Goal: Information Seeking & Learning: Learn about a topic

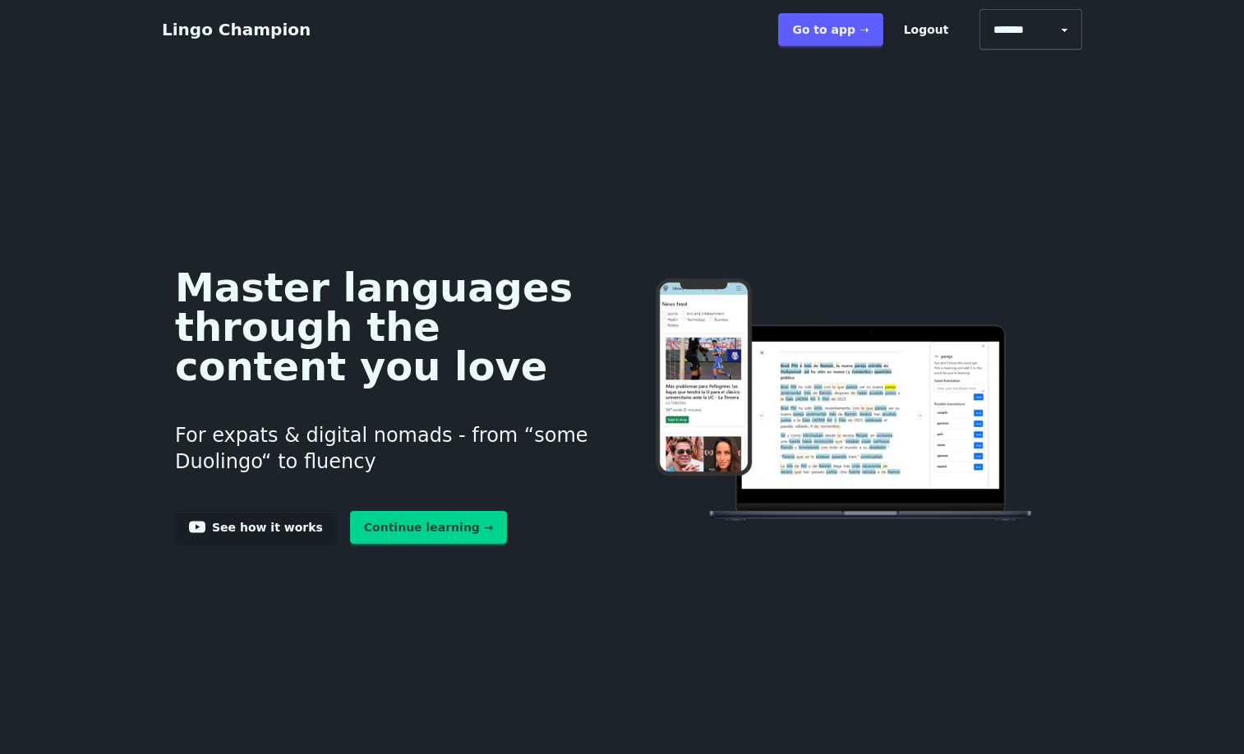
click at [364, 544] on link "Continue learning →" at bounding box center [429, 527] width 158 height 33
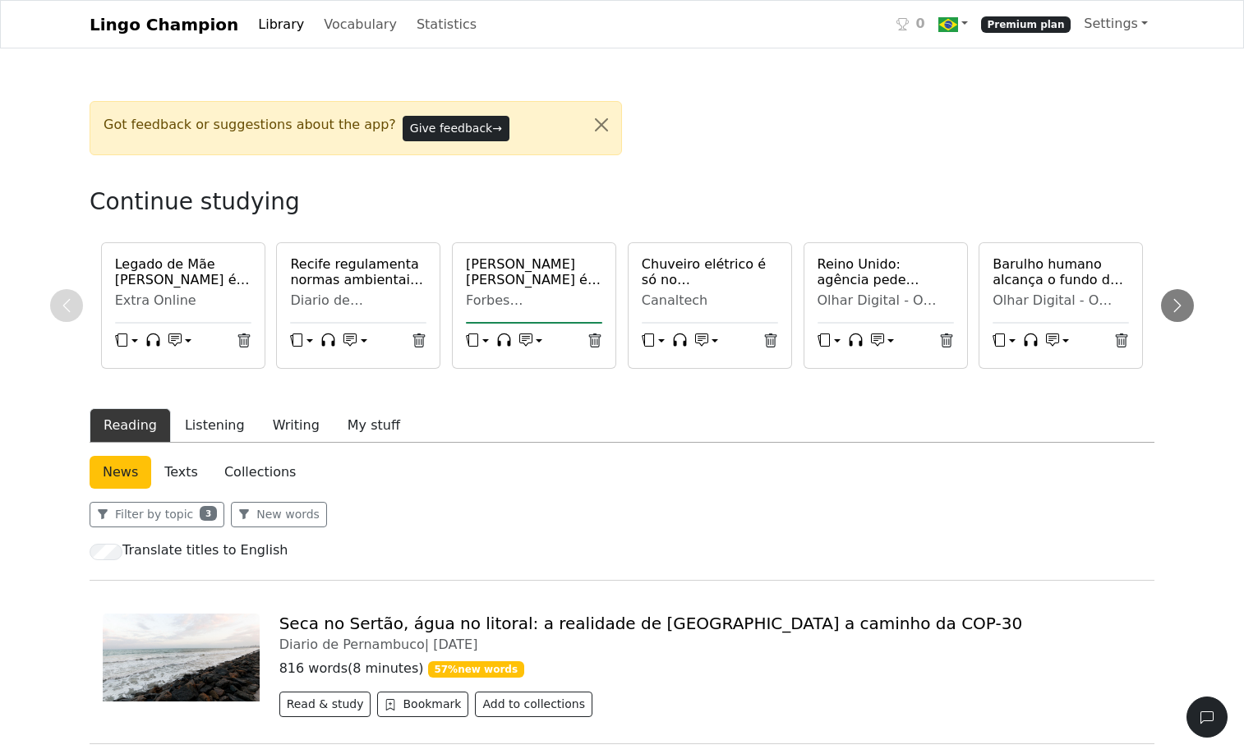
click at [295, 28] on link "Library" at bounding box center [280, 24] width 59 height 33
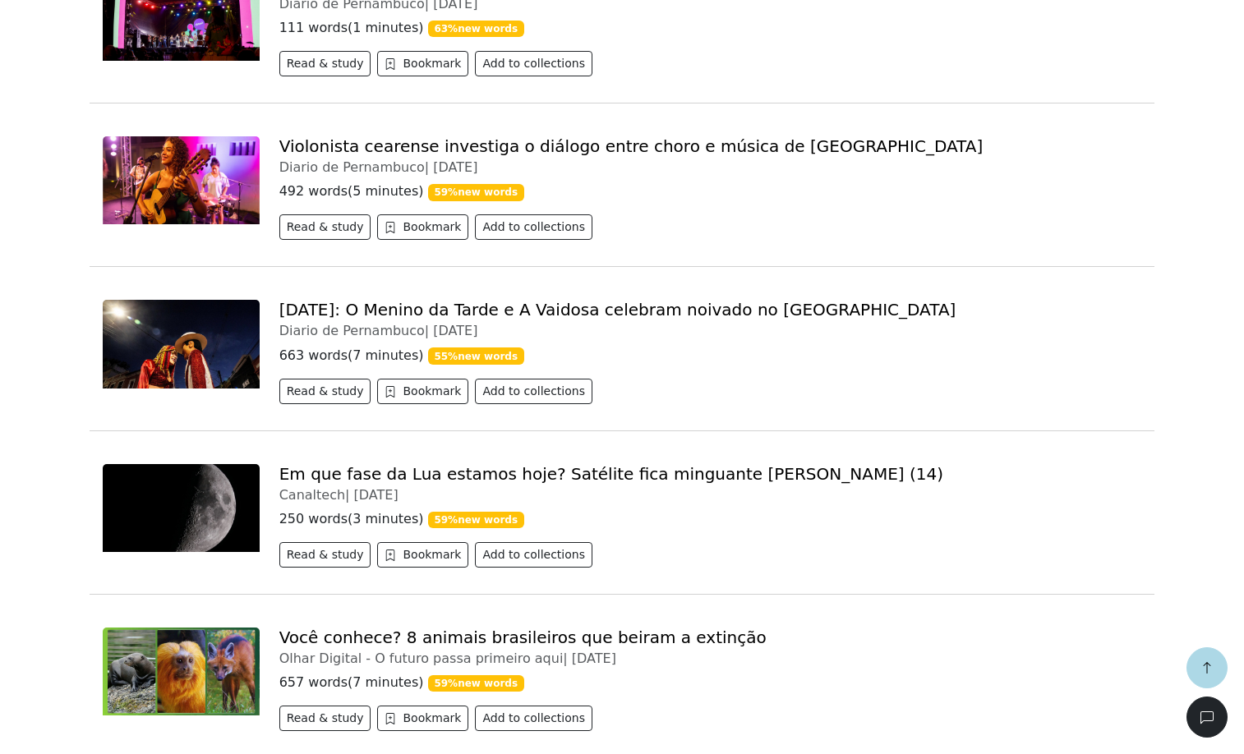
scroll to position [976, 0]
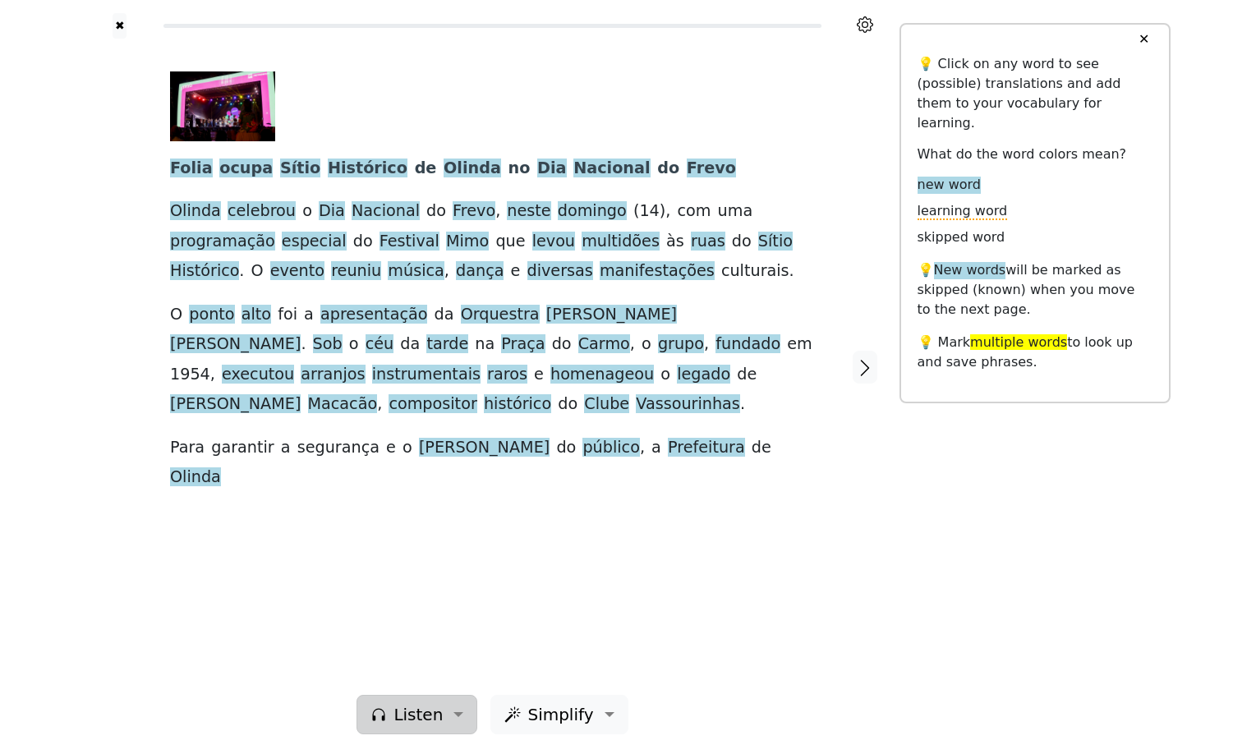
click at [419, 703] on span "Listen" at bounding box center [418, 715] width 49 height 25
click at [380, 597] on link "Generate audio for the content" at bounding box center [474, 610] width 231 height 26
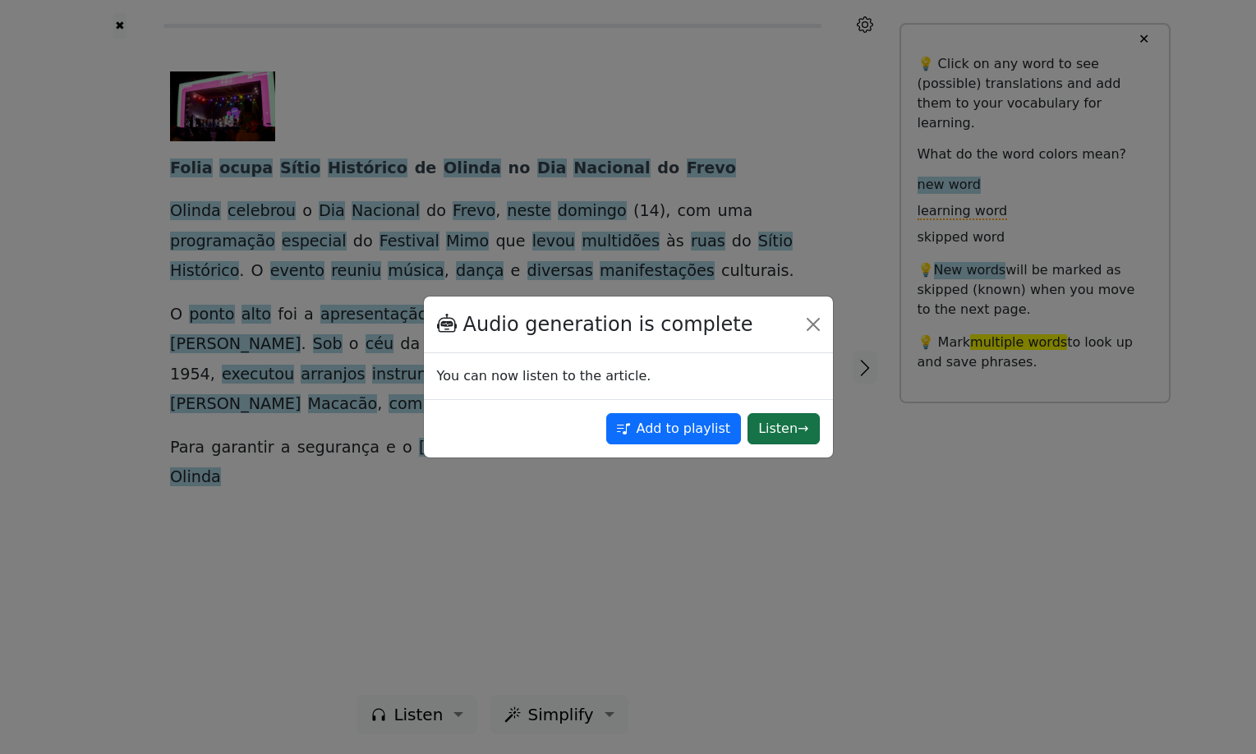
click at [769, 437] on button "Listen →" at bounding box center [783, 428] width 71 height 31
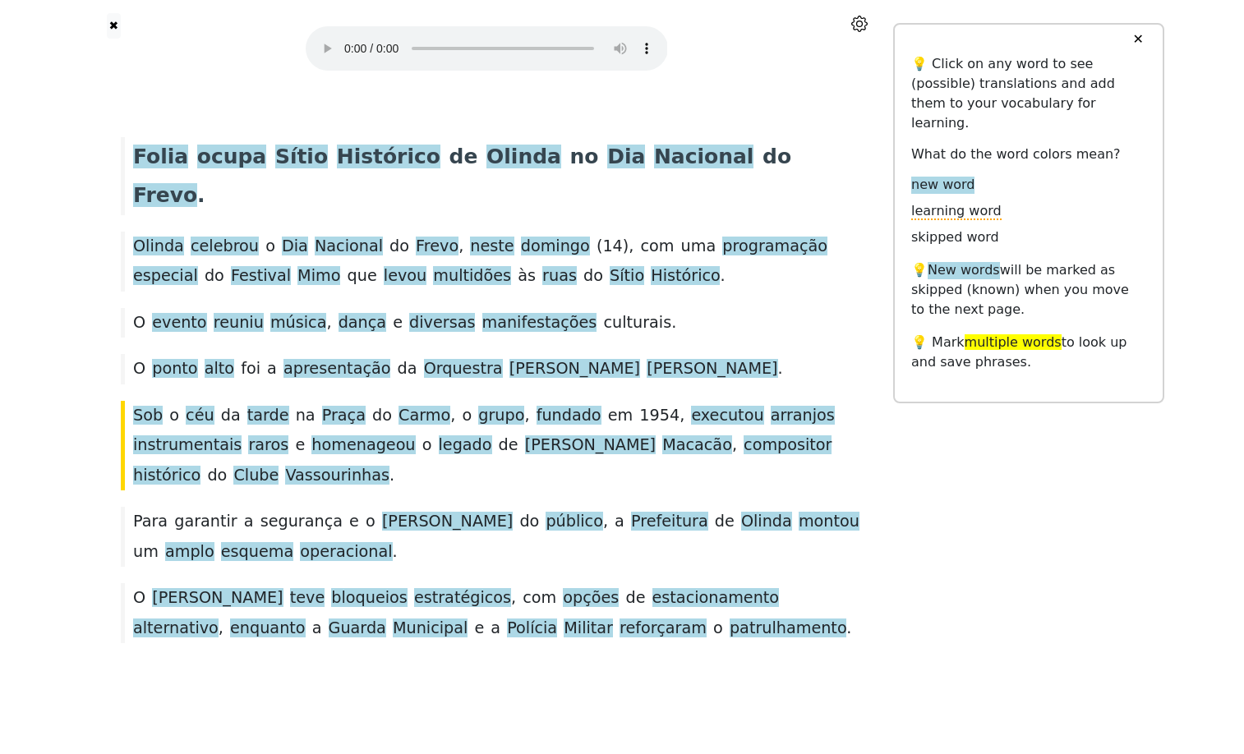
scroll to position [187, 0]
click at [150, 237] on span "Olinda" at bounding box center [158, 247] width 51 height 21
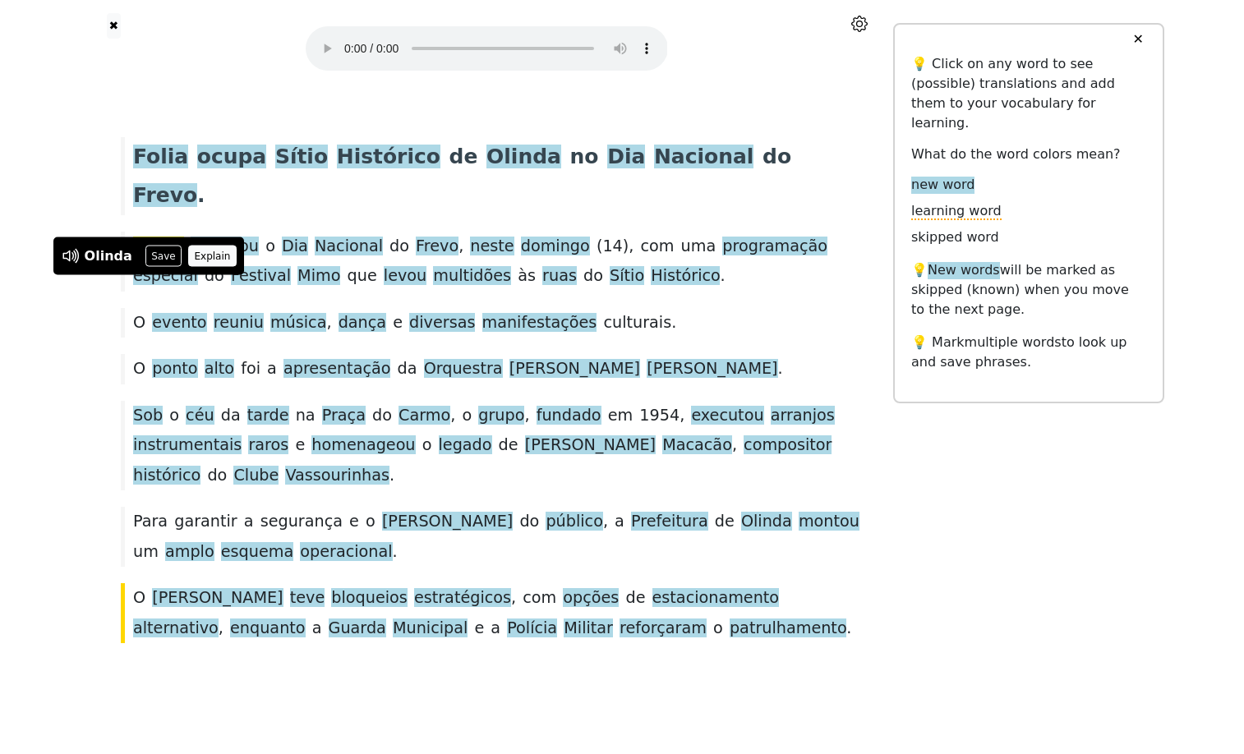
click at [213, 246] on button "Explain" at bounding box center [212, 256] width 48 height 21
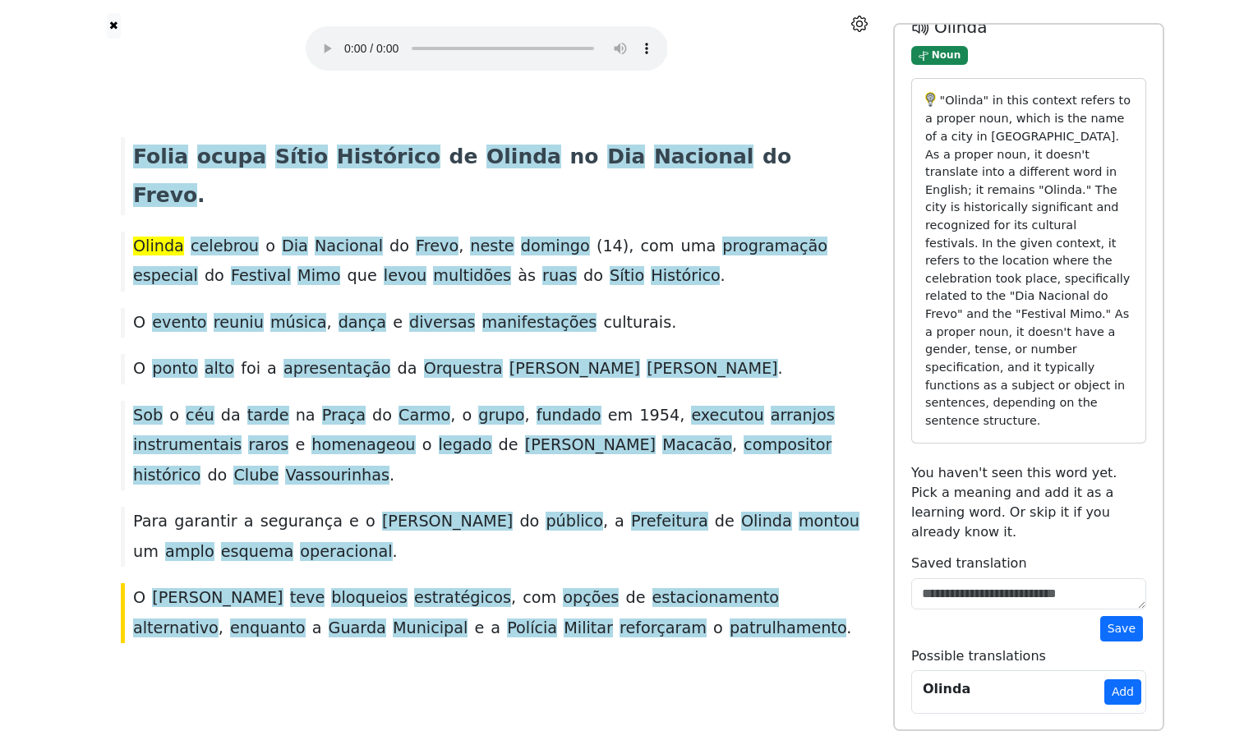
scroll to position [155, 0]
drag, startPoint x: 480, startPoint y: 126, endPoint x: 274, endPoint y: 128, distance: 205.4
click at [274, 232] on div "Olinda celebrou o Dia Nacional do Frevo , [PERSON_NAME] ( 14 ), com uma program…" at bounding box center [487, 262] width 748 height 60
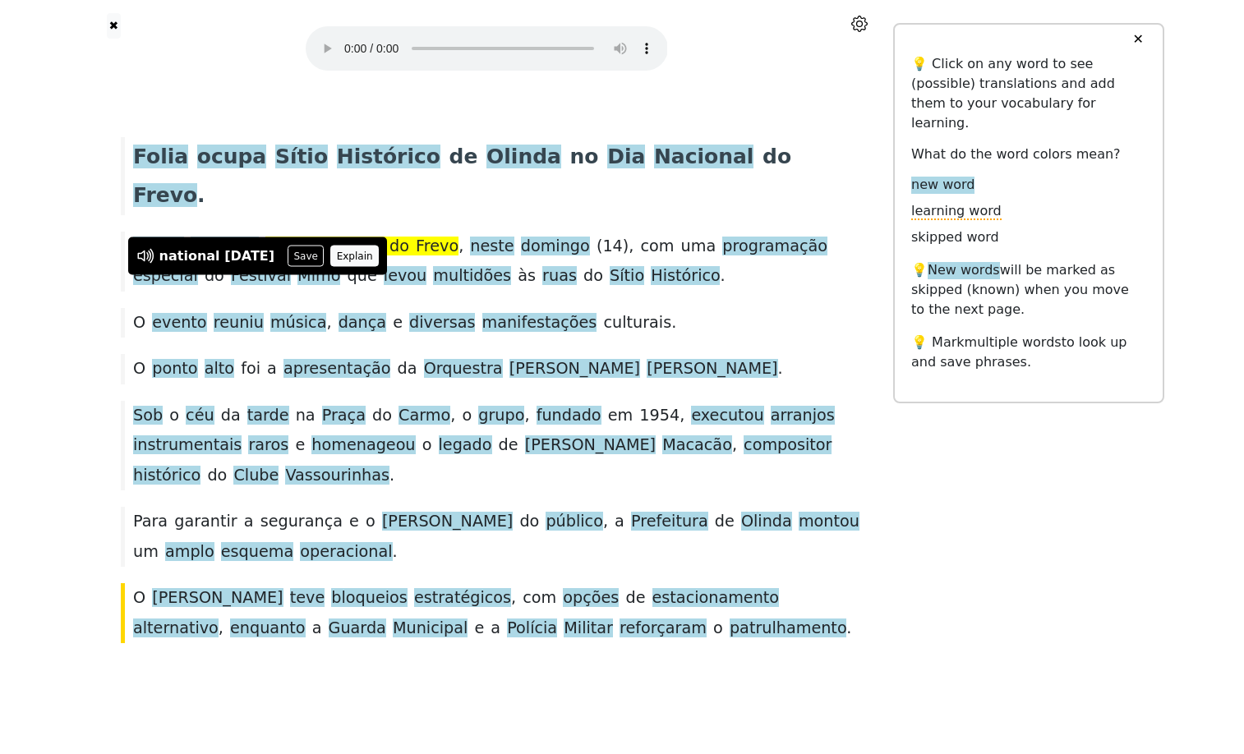
click at [379, 246] on button "Explain" at bounding box center [354, 256] width 48 height 21
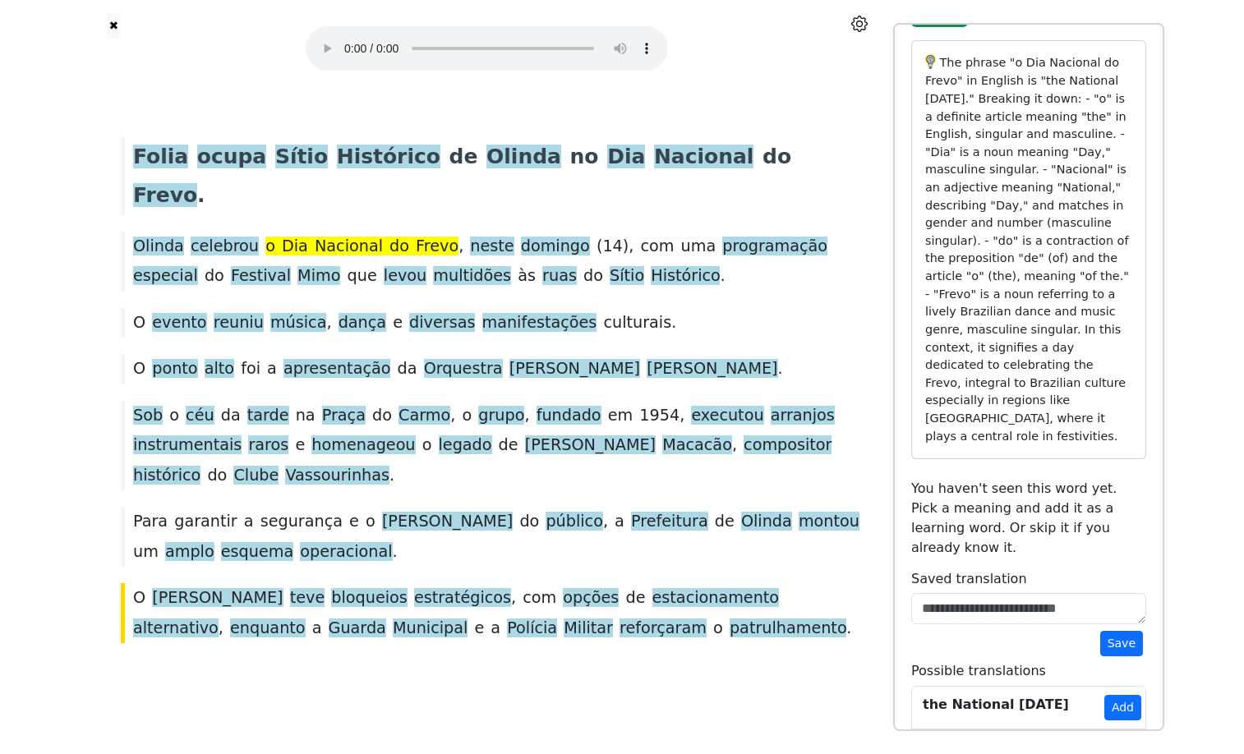
scroll to position [76, 0]
click at [163, 406] on span "Sob" at bounding box center [148, 416] width 30 height 21
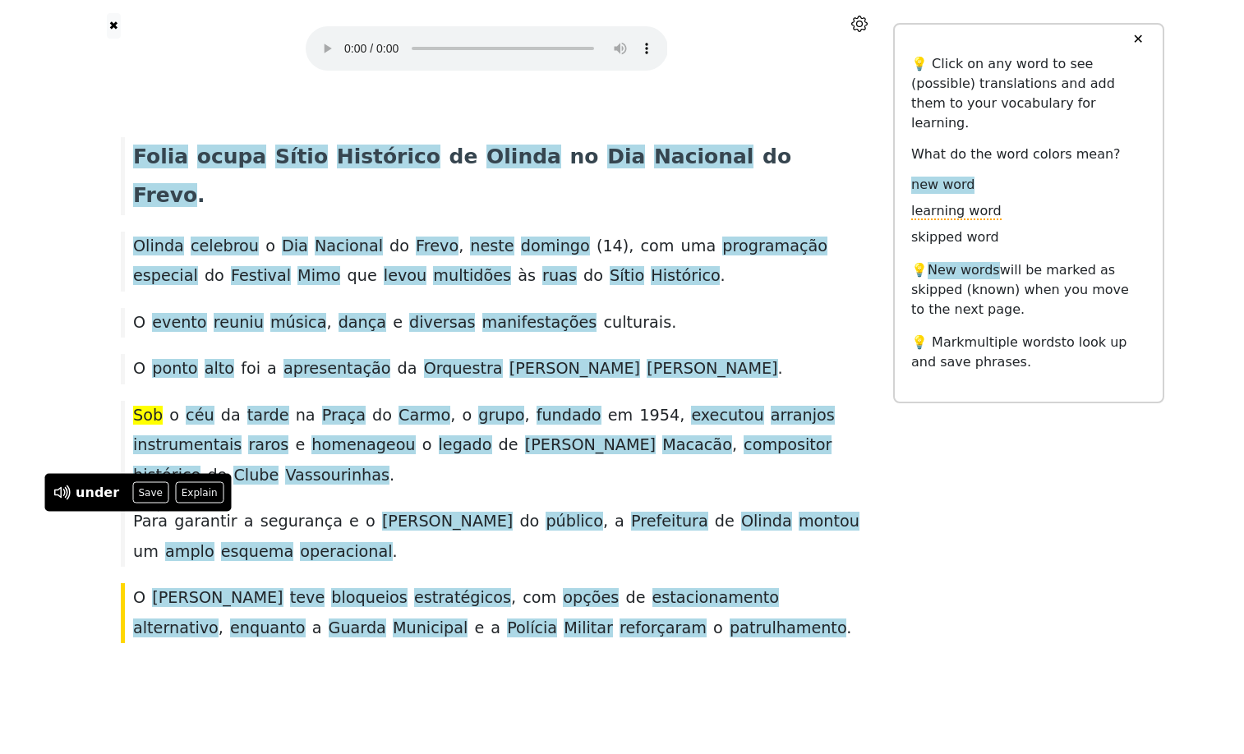
scroll to position [24, 0]
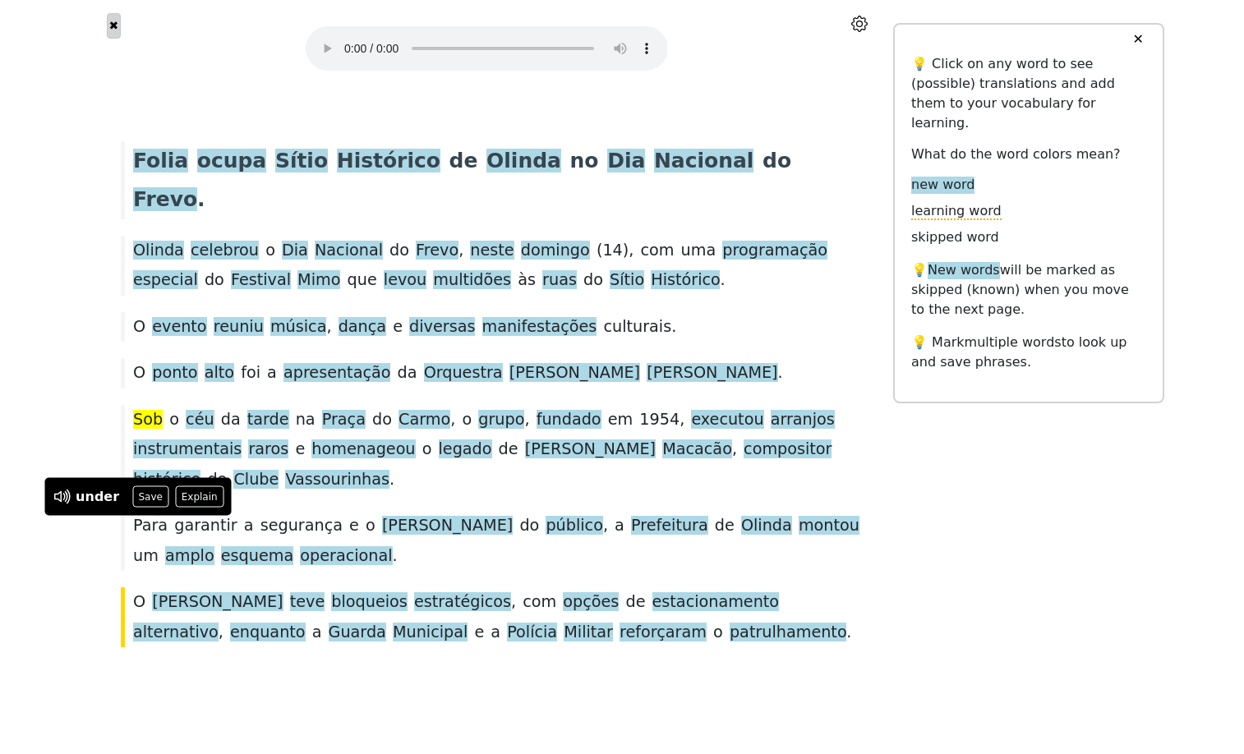
click at [112, 28] on button "✖" at bounding box center [114, 25] width 14 height 25
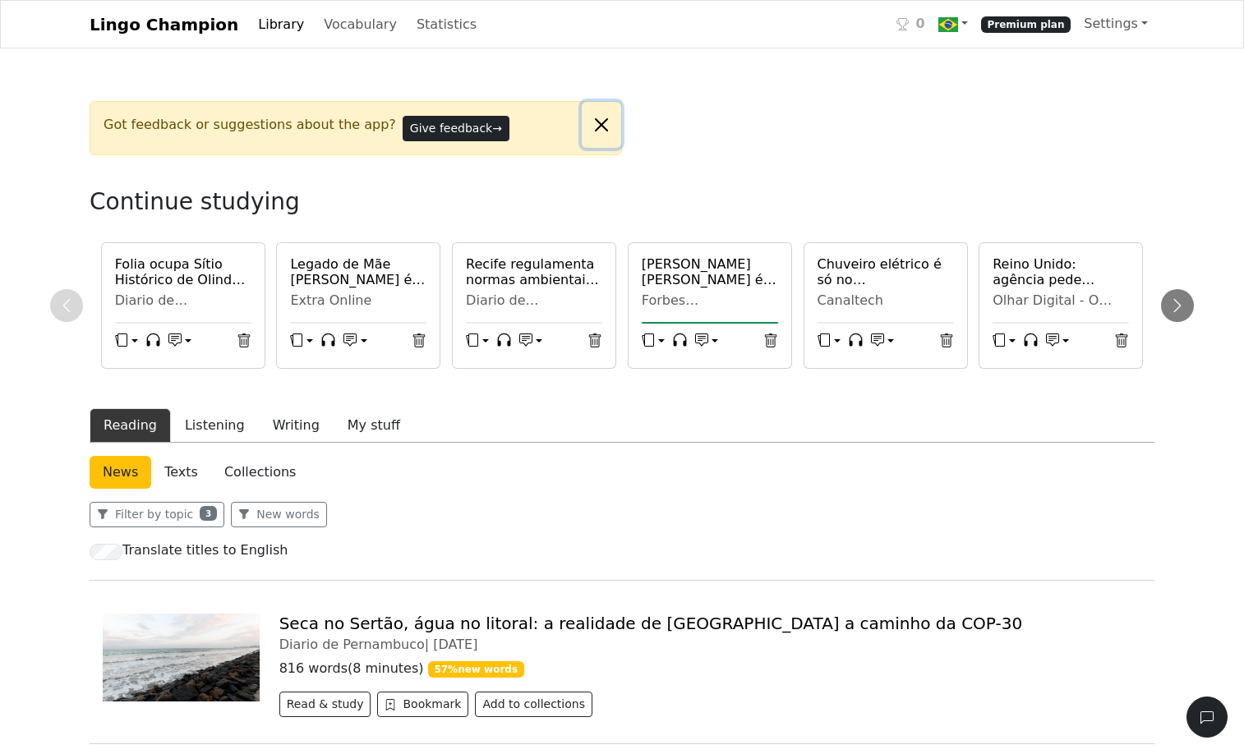
click at [603, 148] on button "Close alert" at bounding box center [601, 125] width 39 height 46
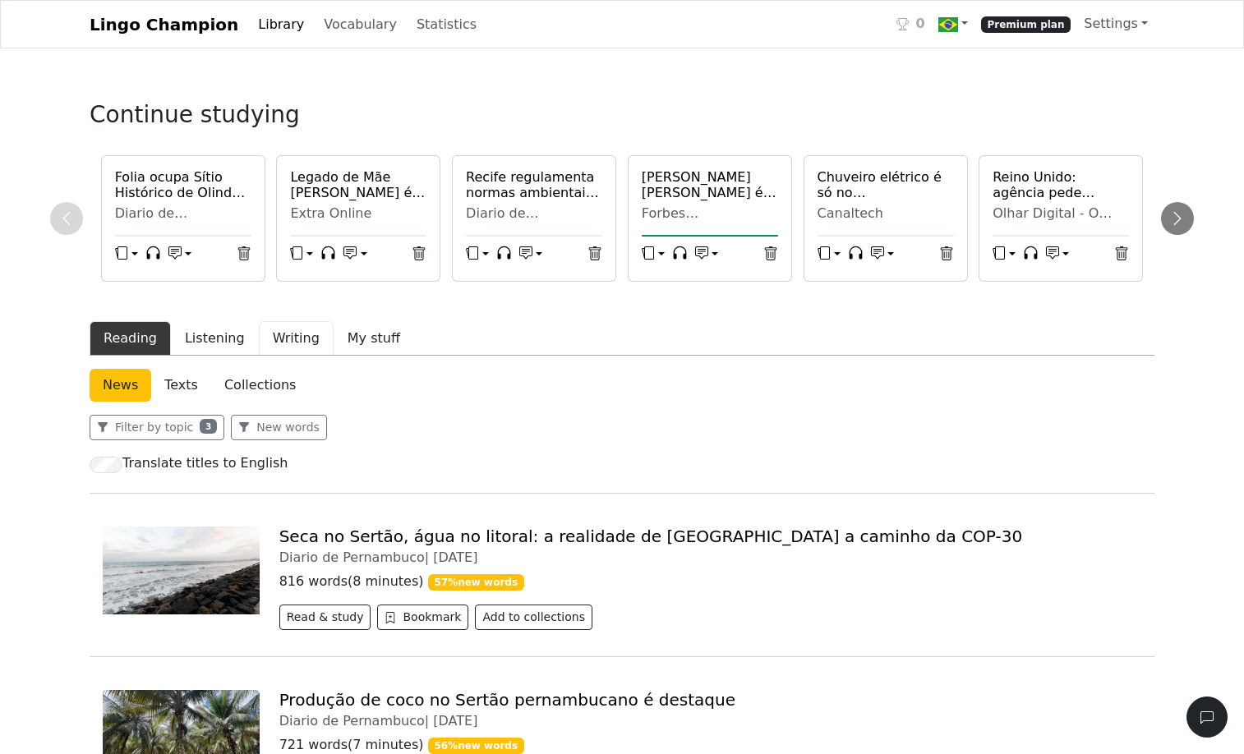
click at [329, 356] on button "Writing" at bounding box center [296, 338] width 75 height 35
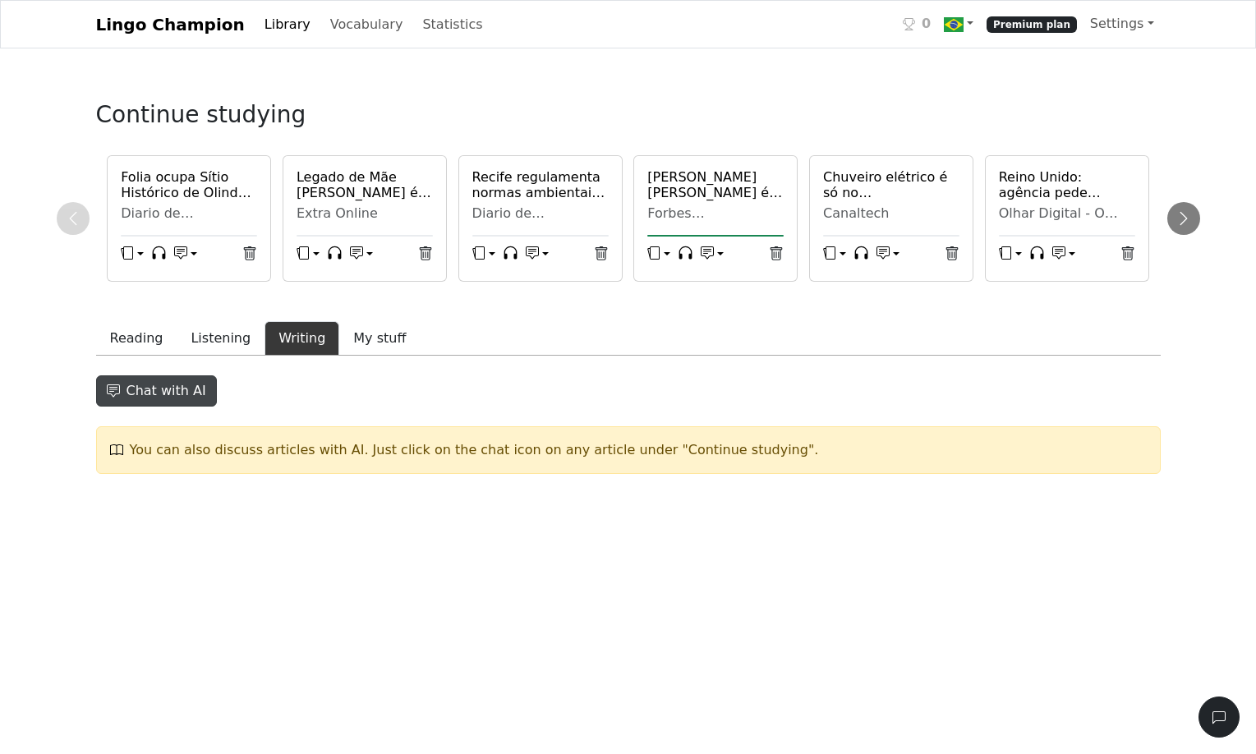
click at [190, 407] on button "Chat with AI" at bounding box center [156, 391] width 121 height 31
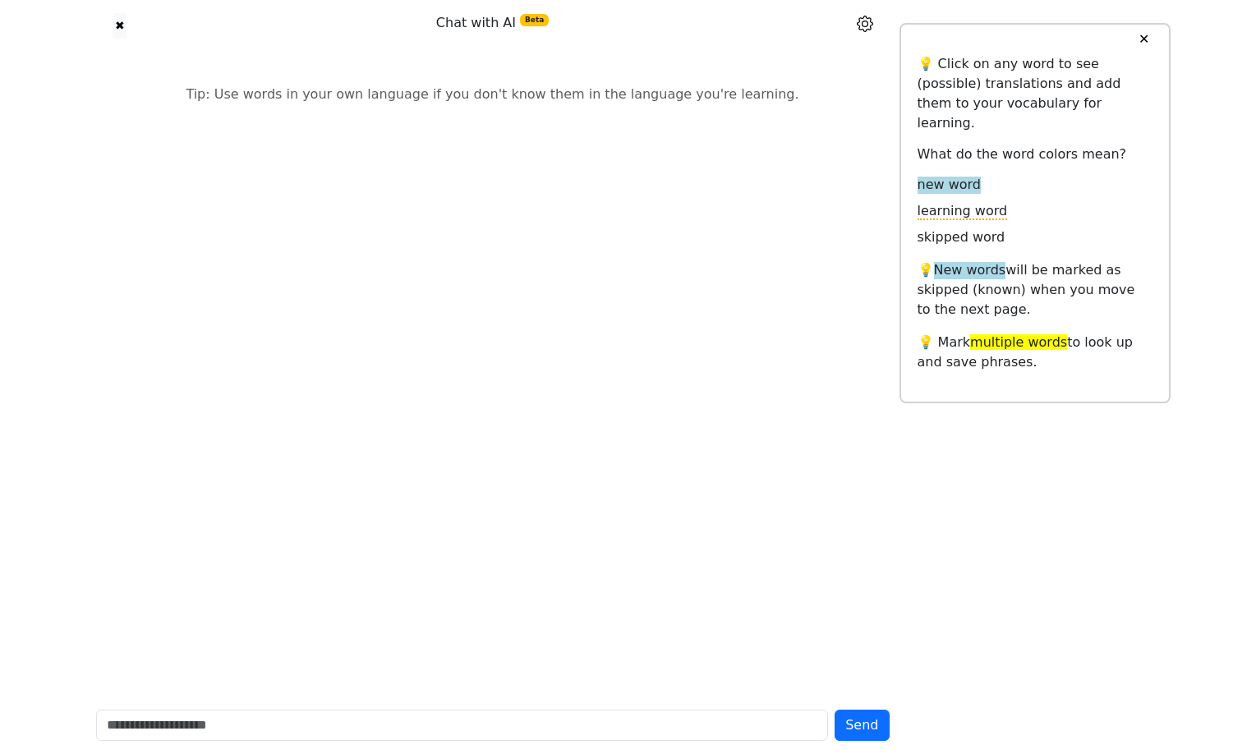
click at [184, 710] on input "text" at bounding box center [462, 725] width 733 height 31
type input "**********"
click at [819, 703] on button "Send" at bounding box center [846, 722] width 54 height 39
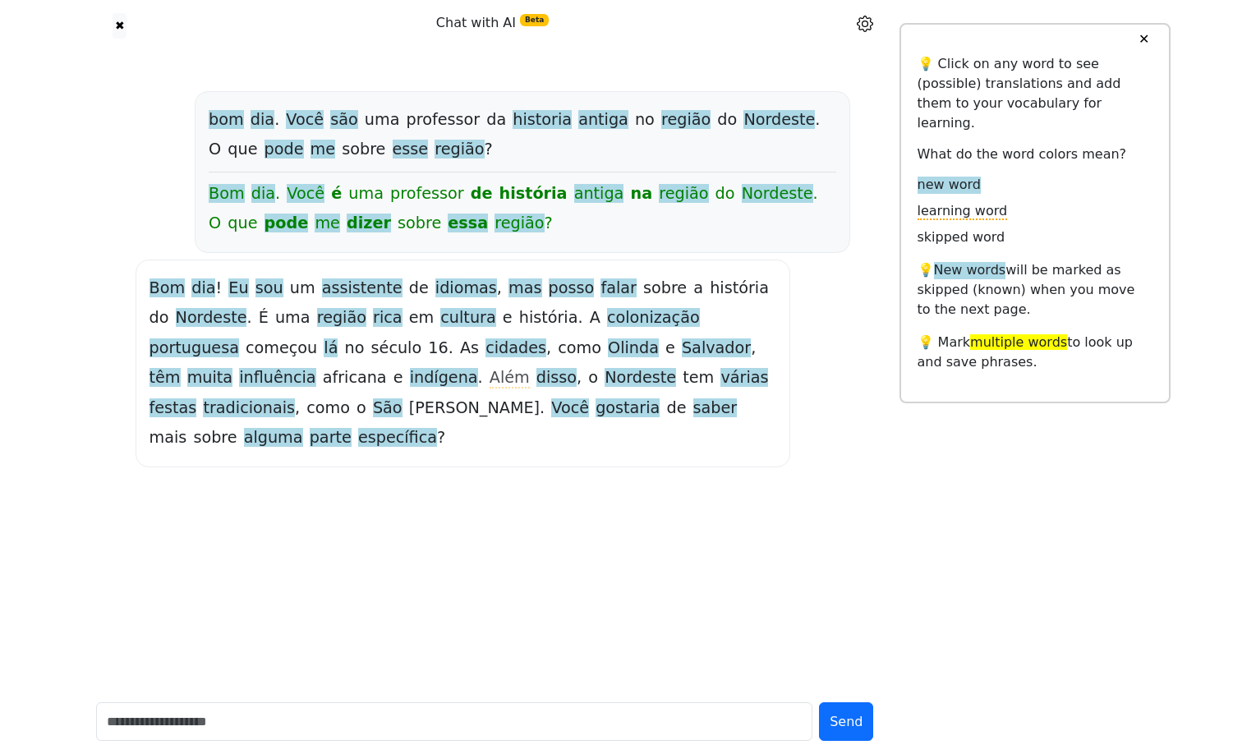
click at [338, 359] on span "lá" at bounding box center [331, 349] width 14 height 21
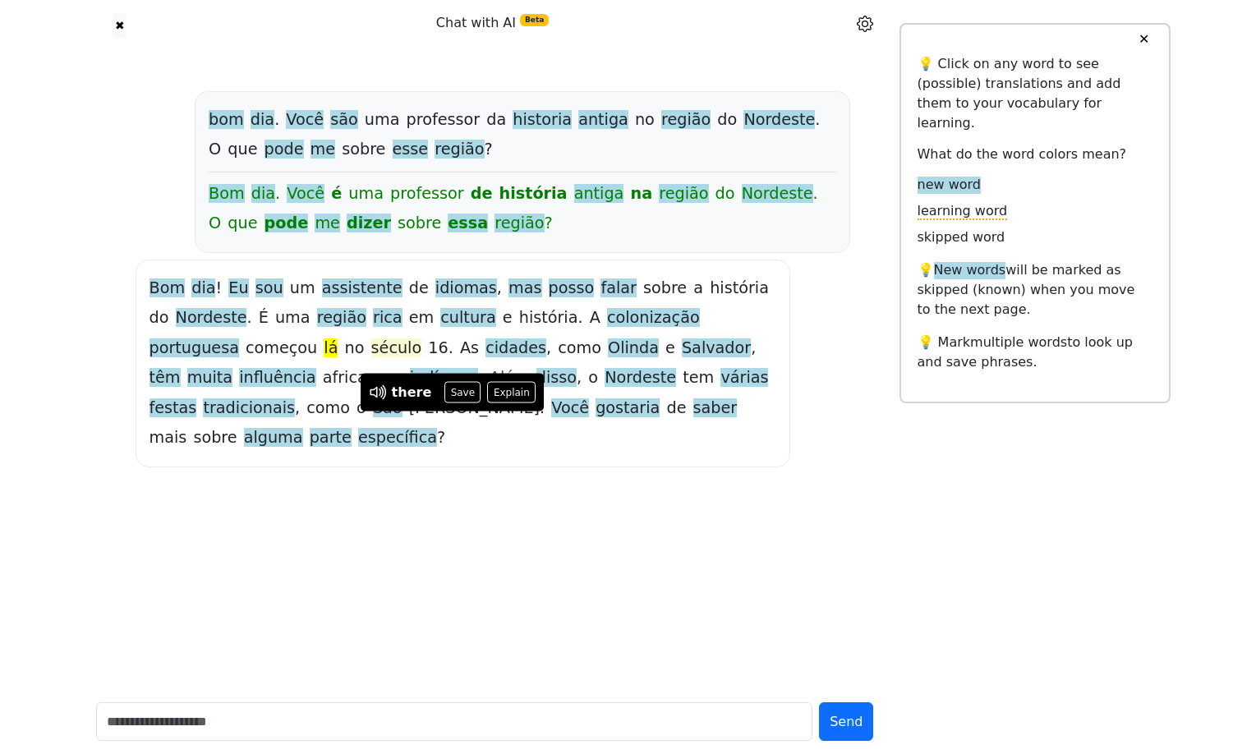
click at [422, 359] on span "século" at bounding box center [396, 349] width 51 height 21
click at [563, 389] on button "Explain" at bounding box center [567, 392] width 48 height 21
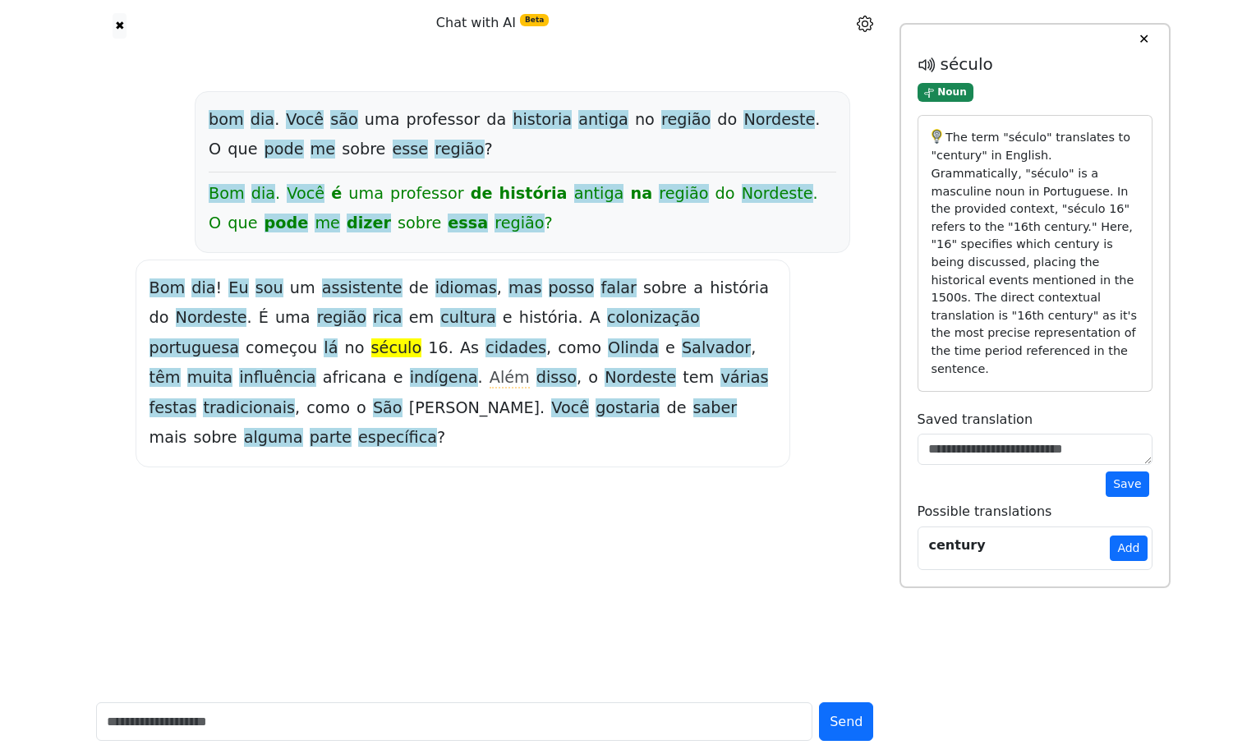
click at [422, 359] on span "século" at bounding box center [396, 349] width 51 height 21
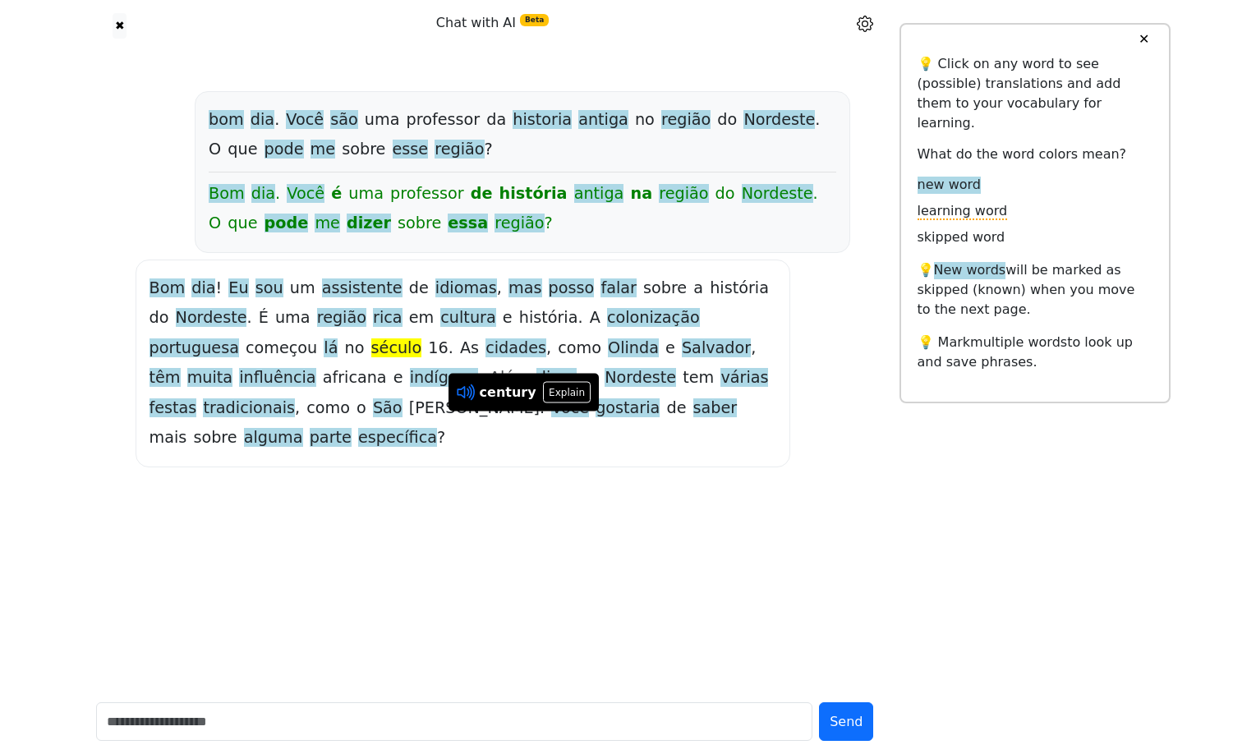
click at [471, 394] on icon at bounding box center [469, 392] width 3 height 12
click at [601, 359] on span "como" at bounding box center [580, 349] width 44 height 21
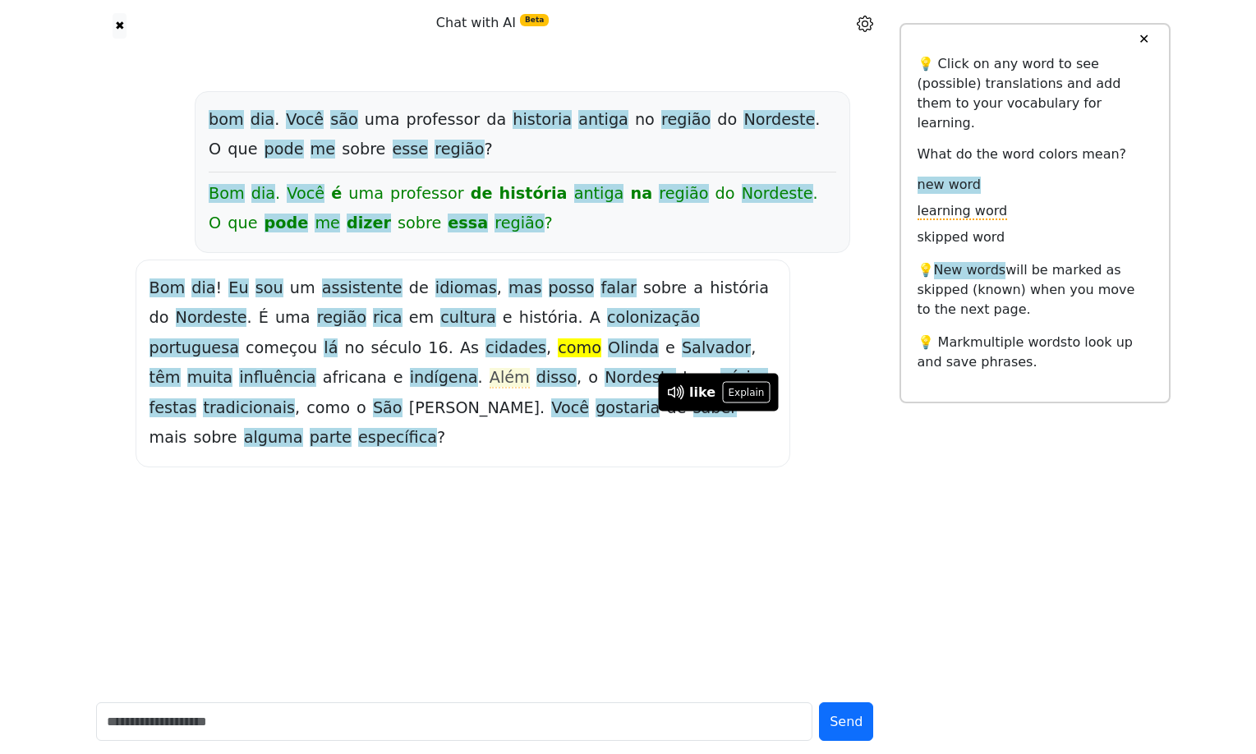
click at [530, 389] on span "Além" at bounding box center [510, 378] width 40 height 21
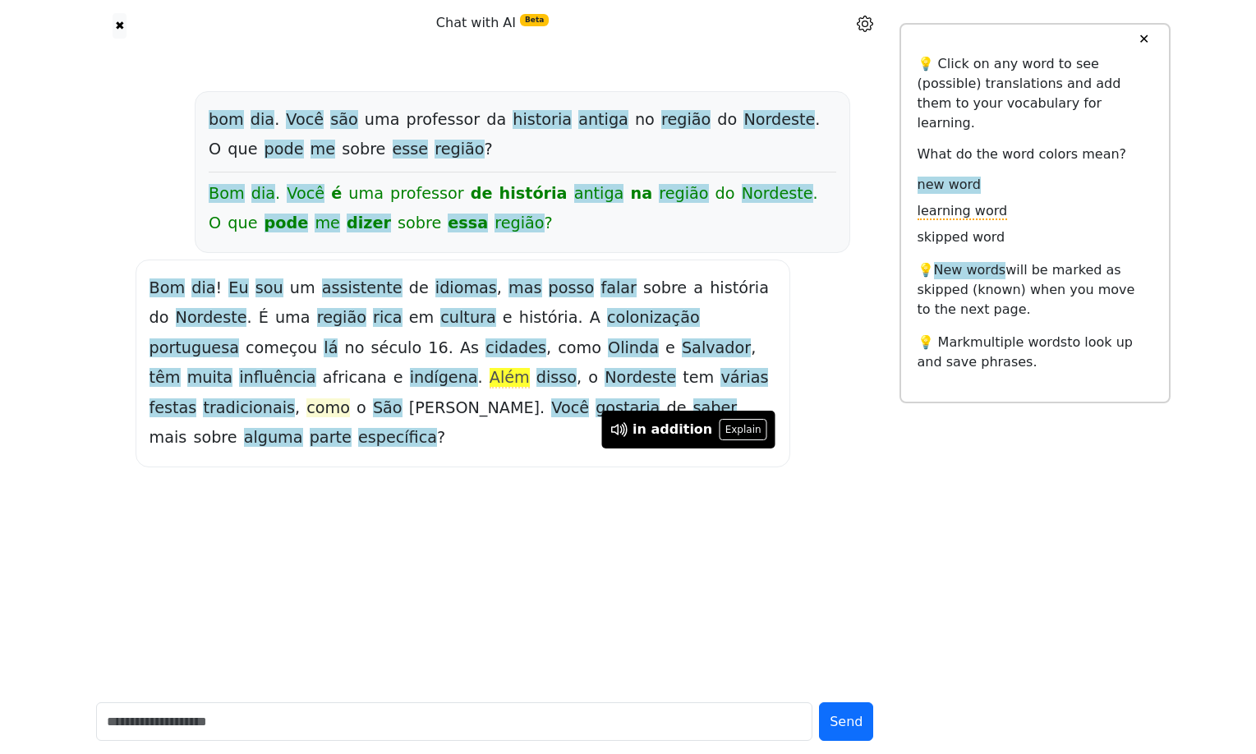
click at [350, 419] on span "como" at bounding box center [328, 409] width 44 height 21
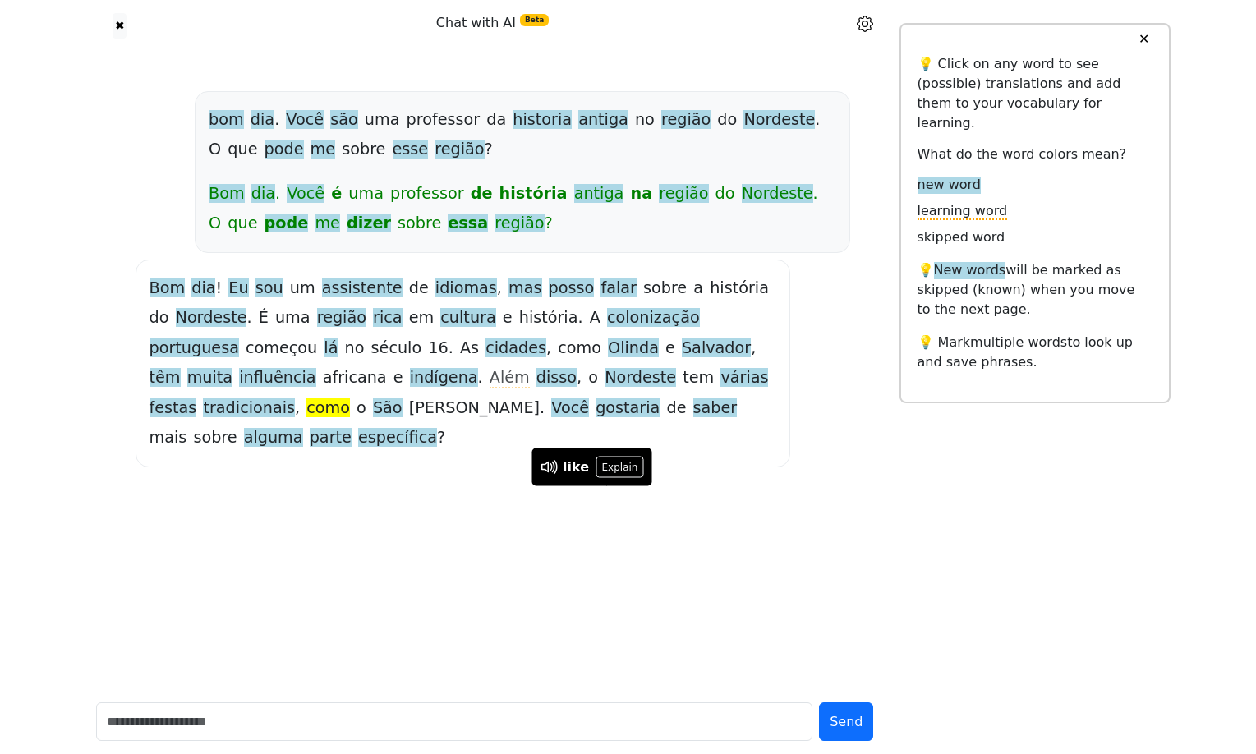
click at [303, 449] on span "alguma" at bounding box center [273, 438] width 59 height 21
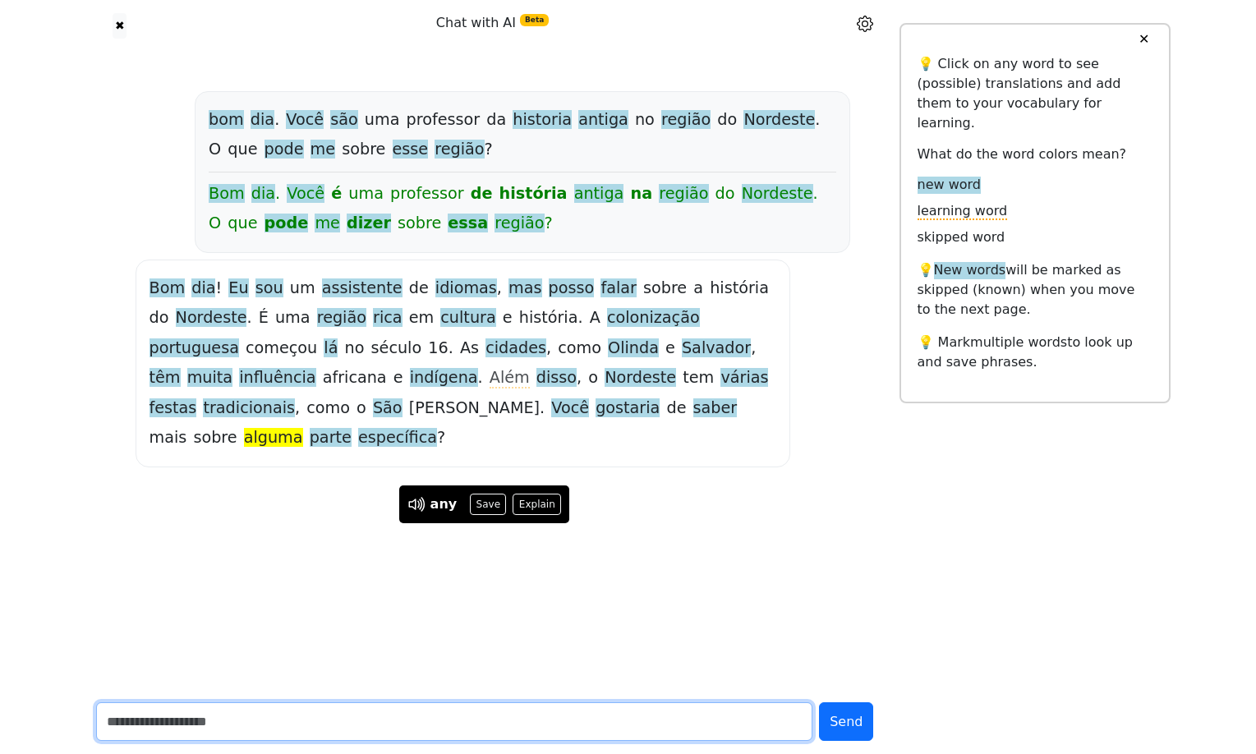
click at [192, 711] on input "text" at bounding box center [454, 722] width 717 height 39
type input "**********"
click at [819, 703] on button "Send" at bounding box center [846, 722] width 54 height 39
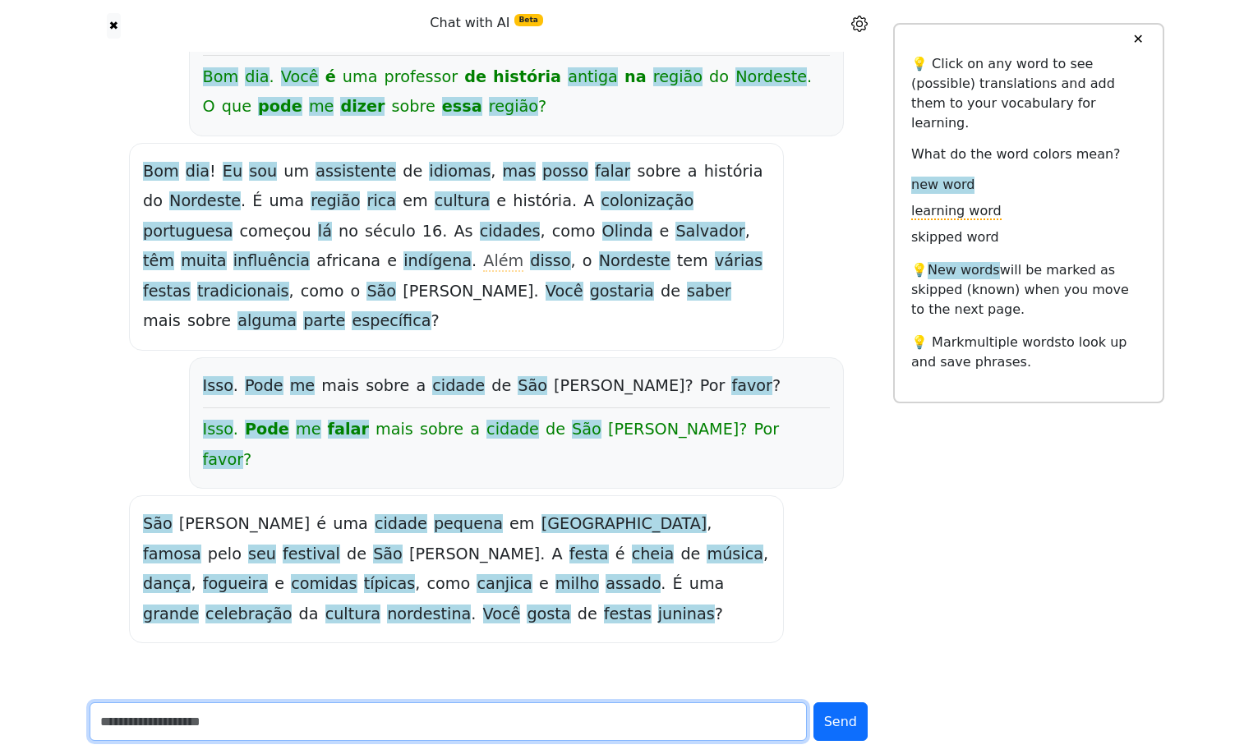
scroll to position [270, 0]
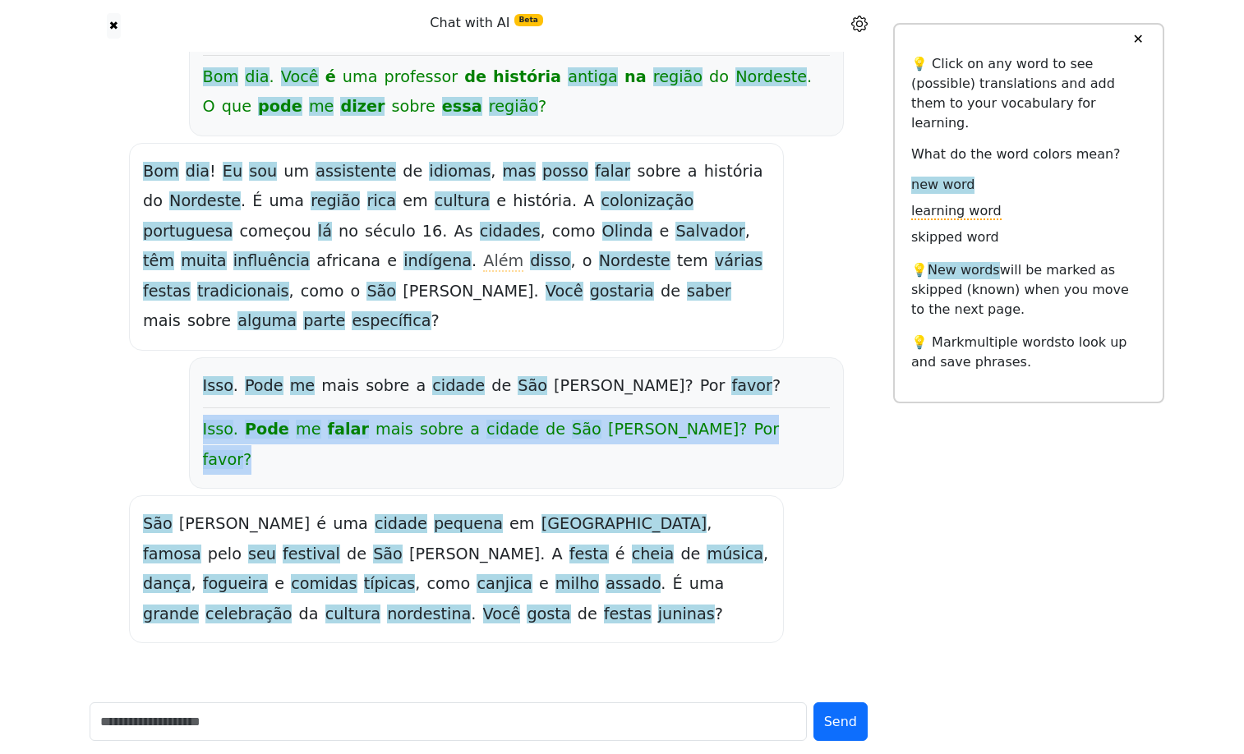
drag, startPoint x: 210, startPoint y: 394, endPoint x: 774, endPoint y: 396, distance: 563.7
click at [774, 415] on div "Isso . Pode me falar mais sobre a cidade de [GEOGRAPHIC_DATA] ? Por favor ?" at bounding box center [516, 445] width 627 height 60
drag, startPoint x: 774, startPoint y: 396, endPoint x: 200, endPoint y: 390, distance: 574.4
click at [200, 390] on div "Isso . Pode me mais sobre a cidade de [GEOGRAPHIC_DATA] ? Por favor ? Isso . Po…" at bounding box center [516, 422] width 655 height 131
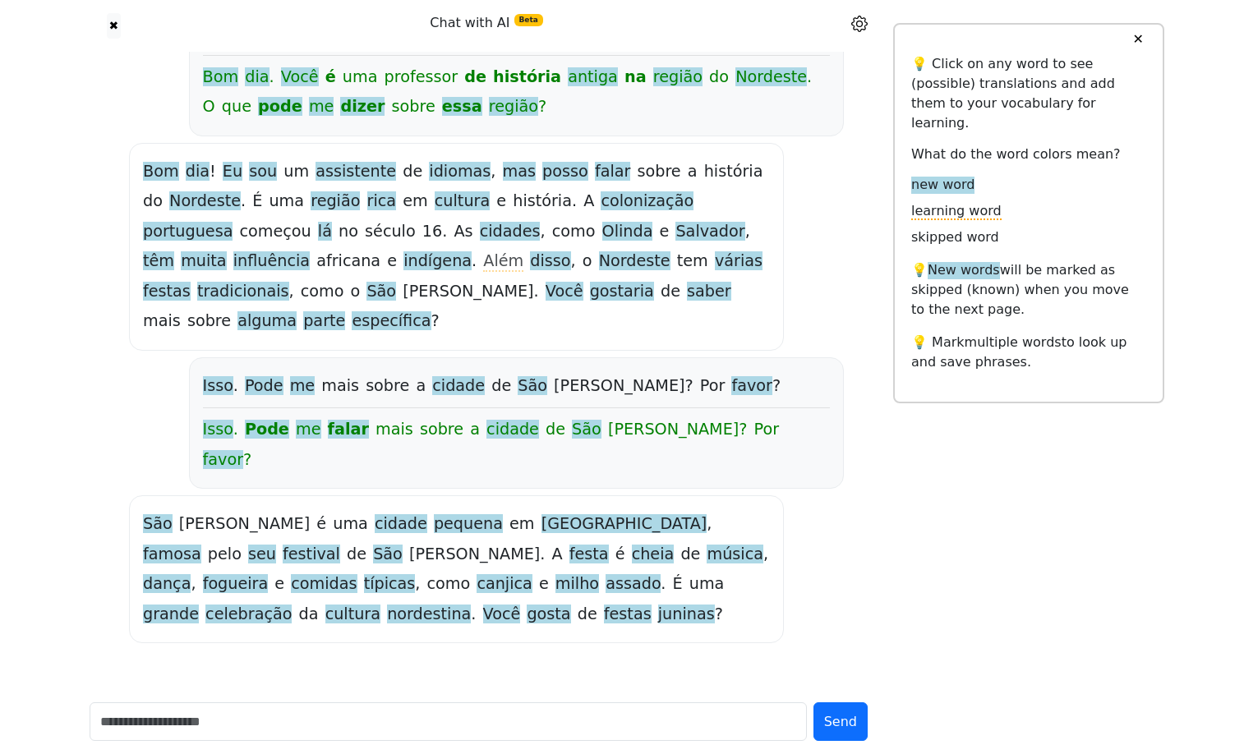
click at [632, 545] on span "cheia" at bounding box center [653, 555] width 43 height 21
click at [606, 574] on span "assado" at bounding box center [633, 584] width 55 height 21
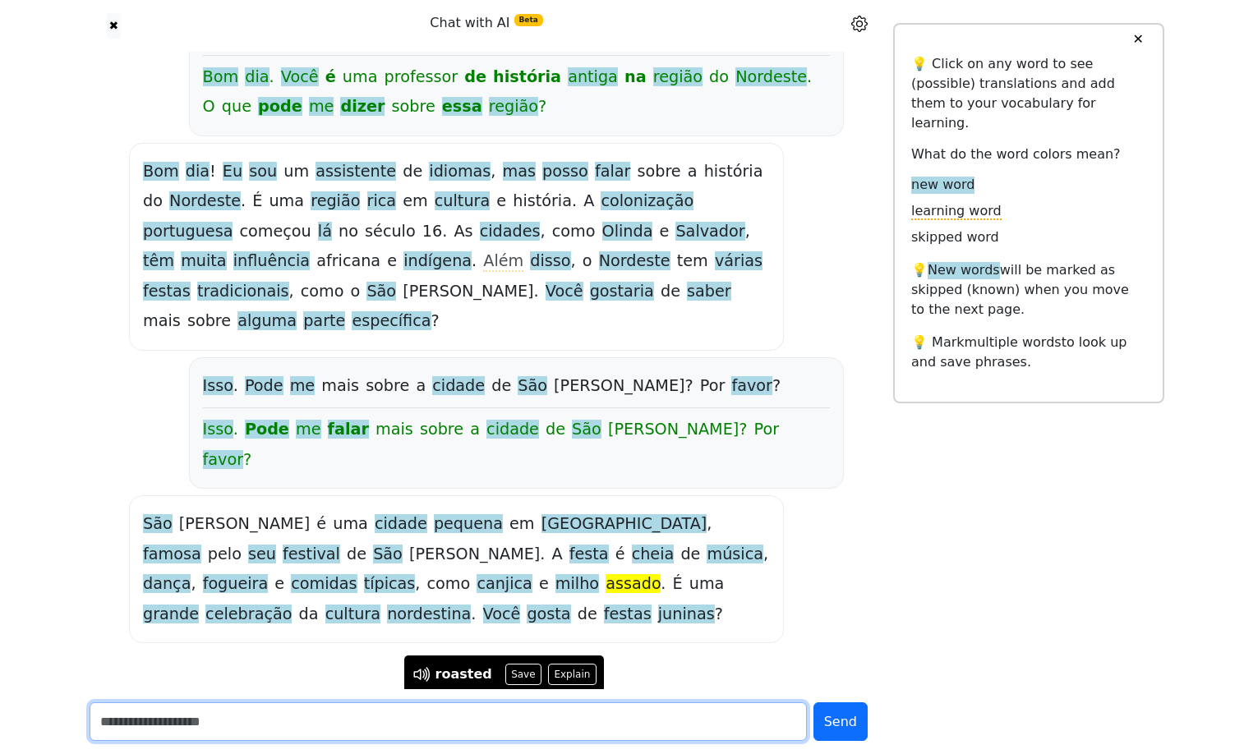
click at [193, 721] on input "text" at bounding box center [448, 722] width 717 height 39
type input "*"
type input "**********"
click at [813, 703] on button "Send" at bounding box center [840, 722] width 54 height 39
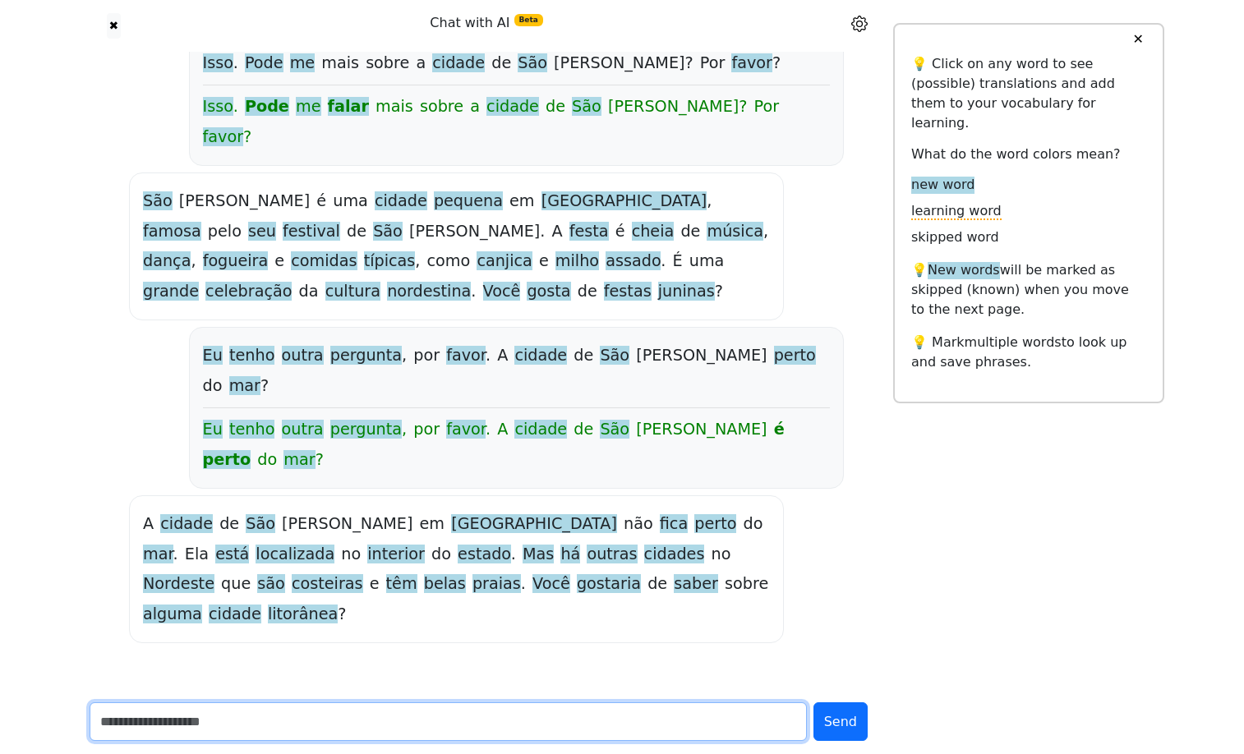
scroll to position [669, 0]
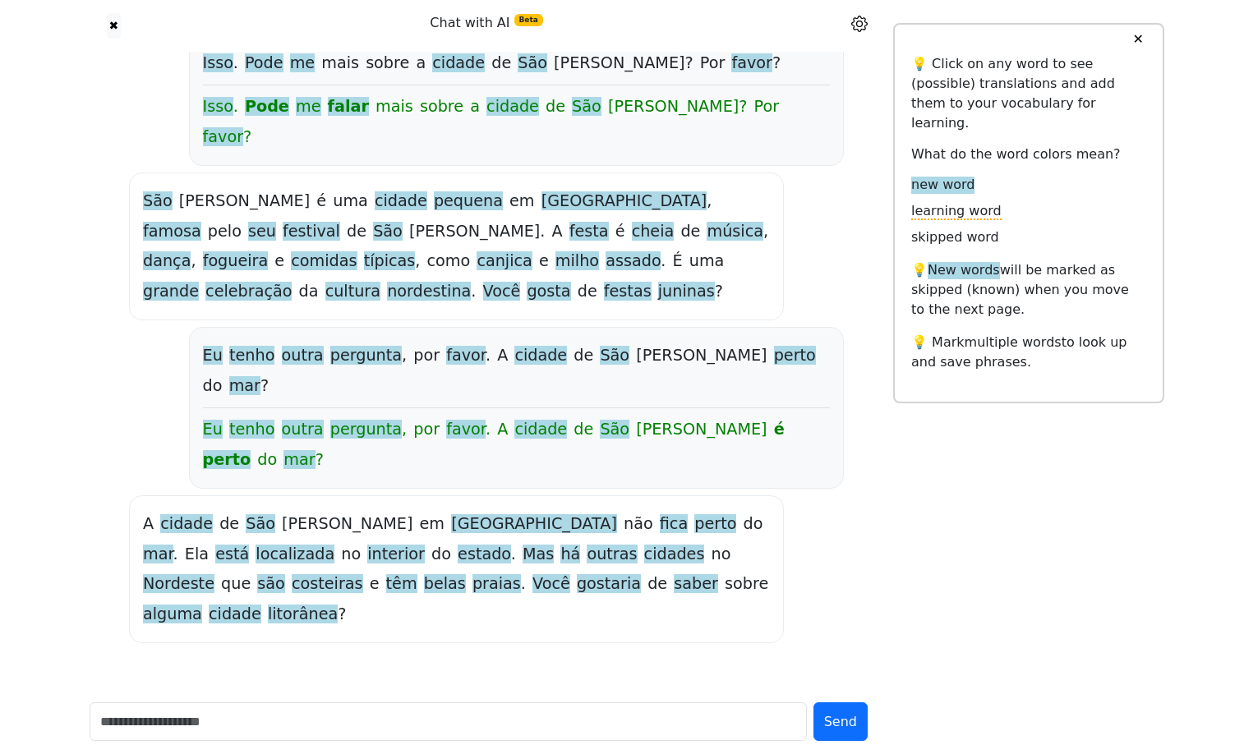
click at [292, 574] on span "costeiras" at bounding box center [327, 584] width 71 height 21
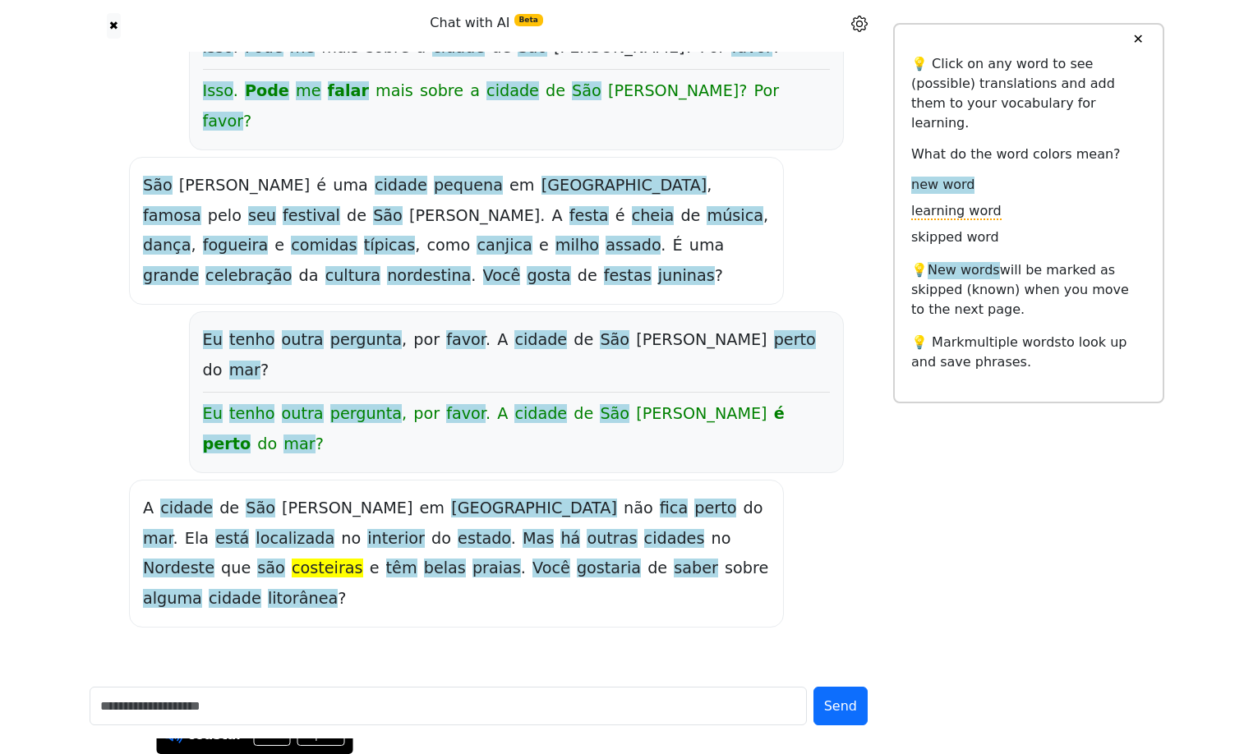
click at [168, 730] on icon at bounding box center [171, 736] width 12 height 12
click at [424, 559] on span "belas" at bounding box center [445, 569] width 42 height 21
click at [189, 589] on span "alguma" at bounding box center [172, 599] width 59 height 21
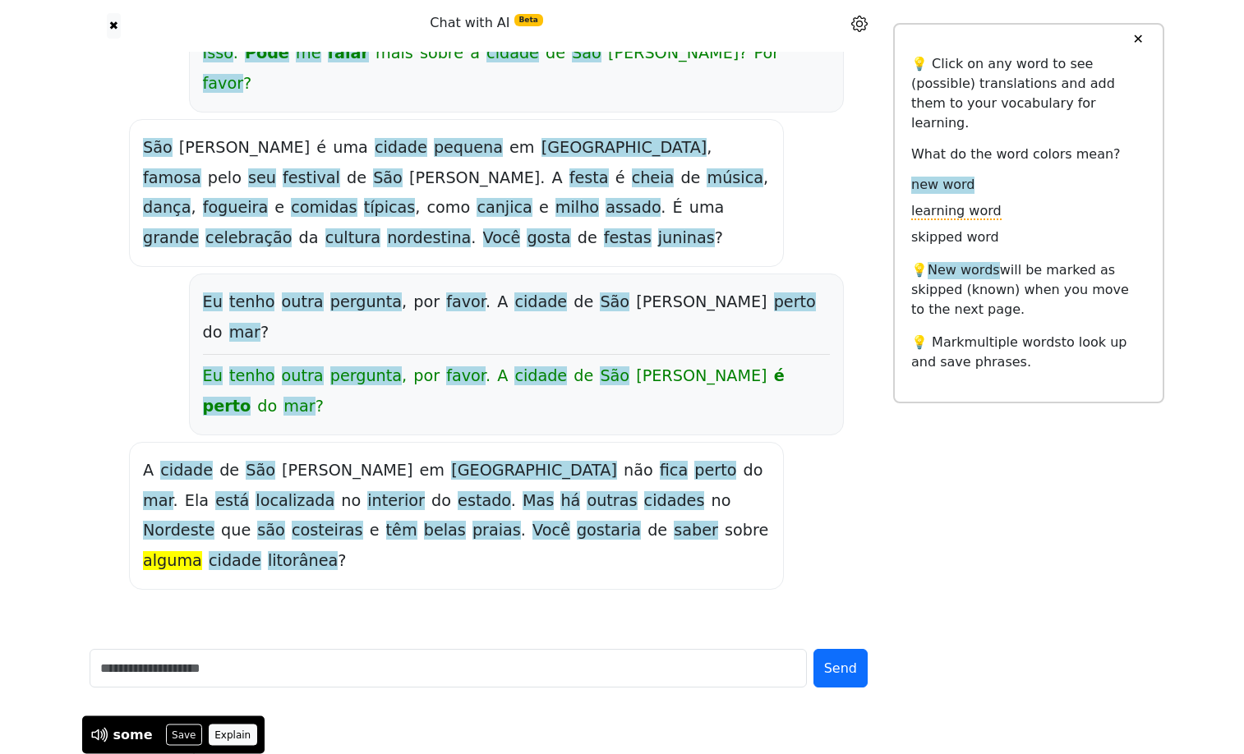
click at [252, 725] on button "Explain" at bounding box center [233, 735] width 48 height 21
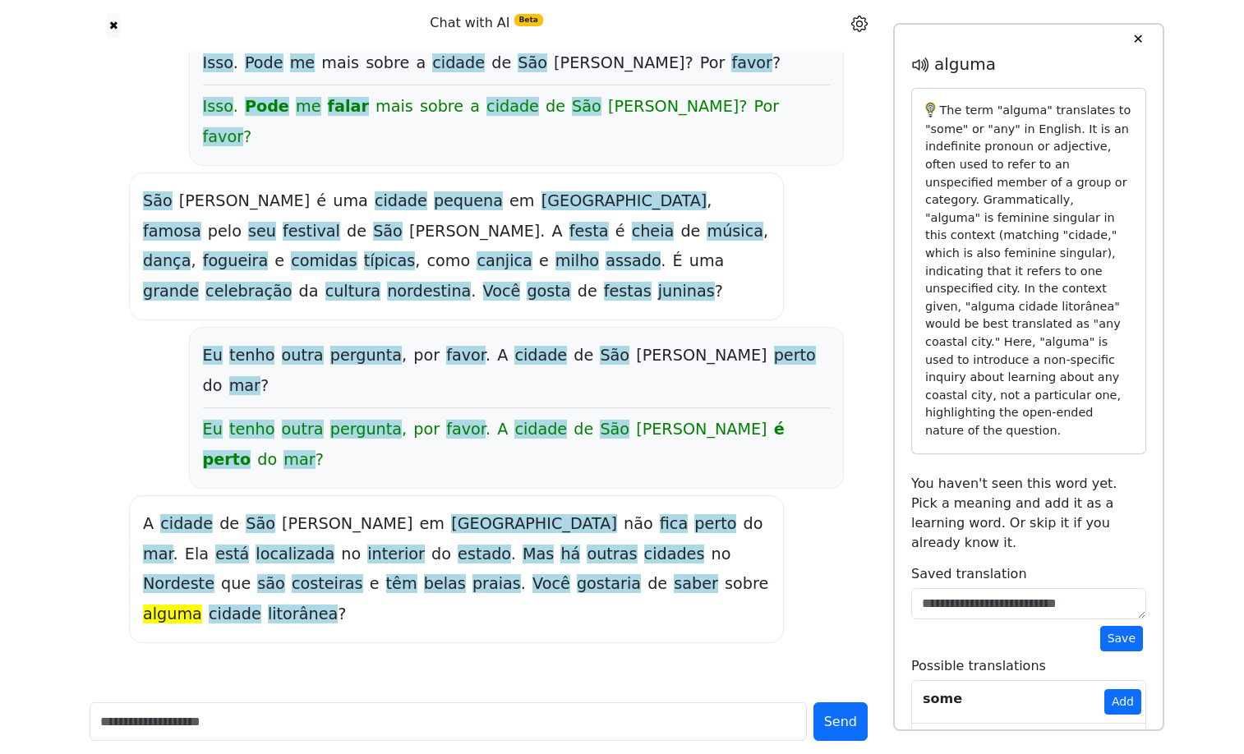
click at [329, 605] on span "litorânea" at bounding box center [303, 615] width 70 height 21
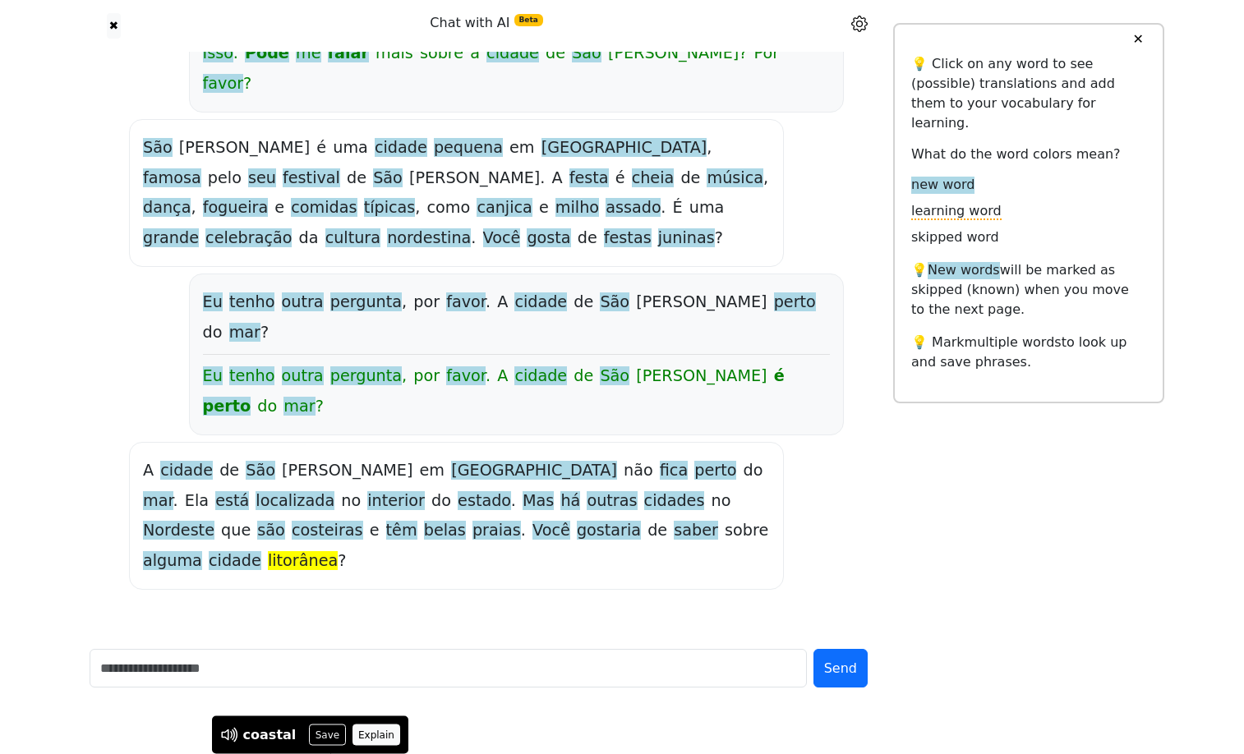
click at [385, 725] on button "Explain" at bounding box center [377, 735] width 48 height 21
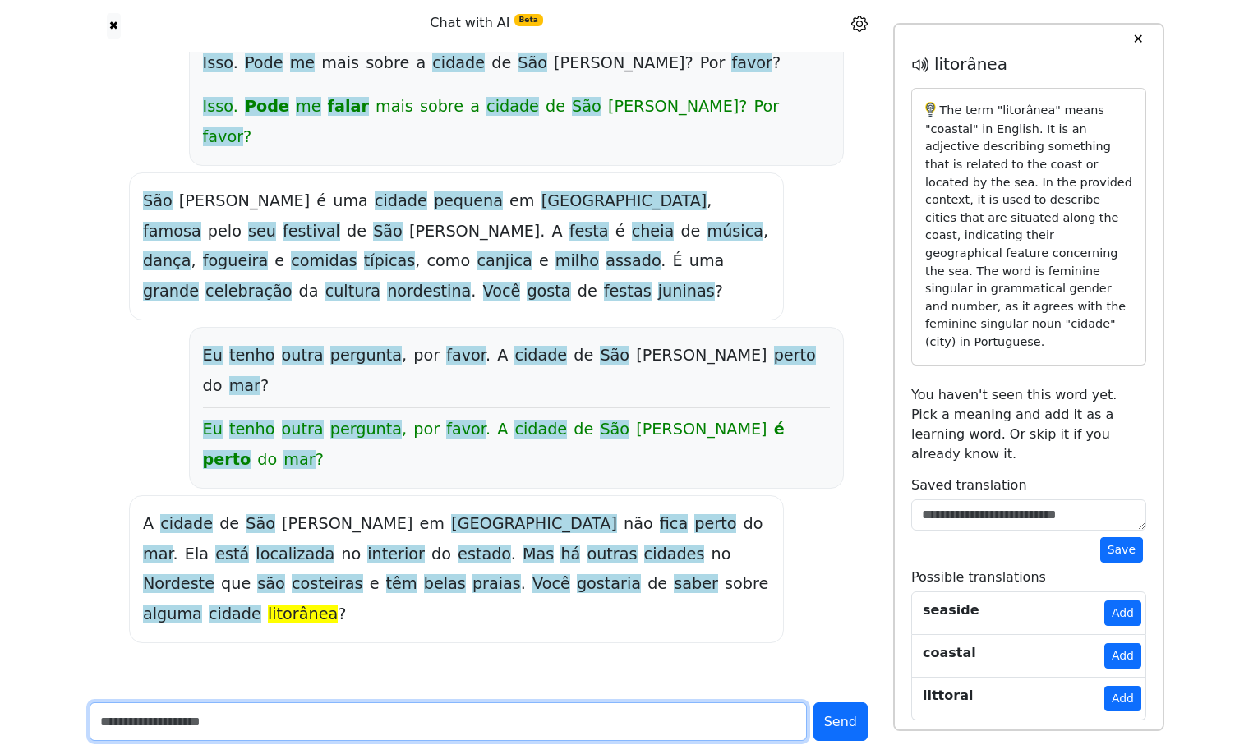
click at [202, 714] on input "text" at bounding box center [448, 722] width 717 height 39
click at [445, 723] on input "**********" at bounding box center [448, 722] width 717 height 39
click at [613, 723] on input "**********" at bounding box center [448, 722] width 717 height 39
type input "**********"
click at [813, 703] on button "Send" at bounding box center [840, 722] width 54 height 39
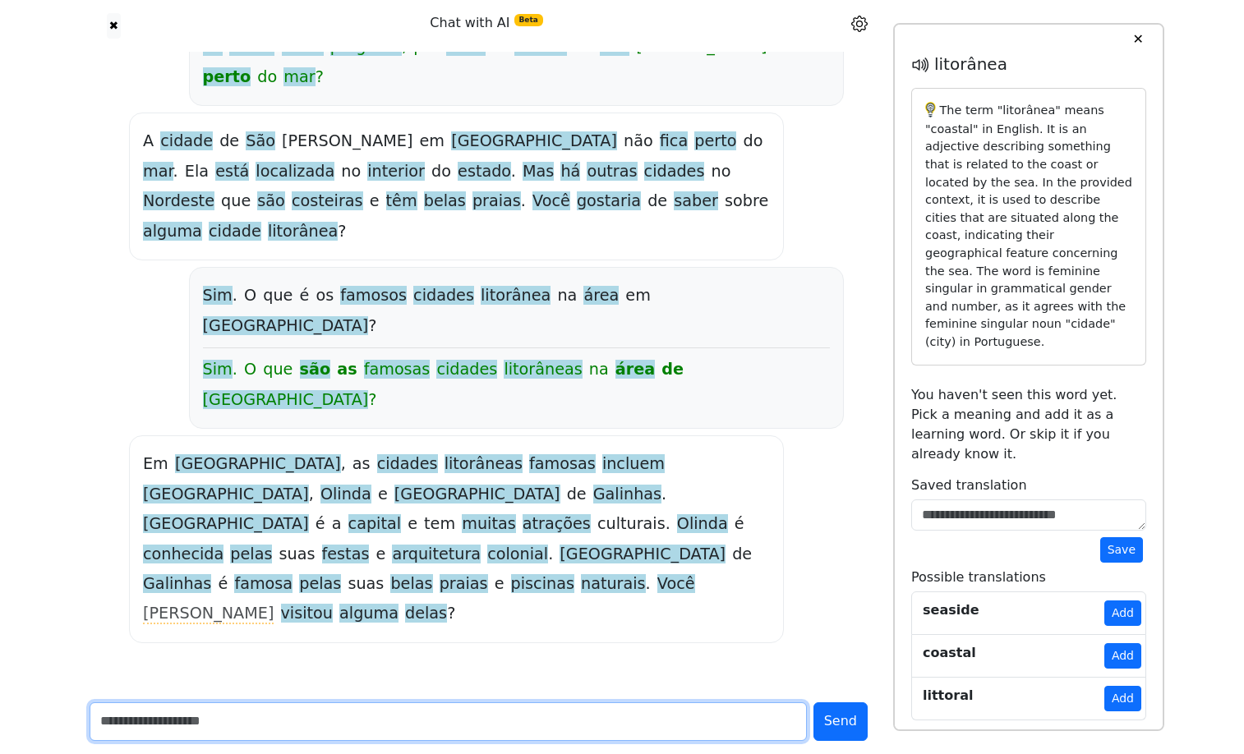
scroll to position [1068, 0]
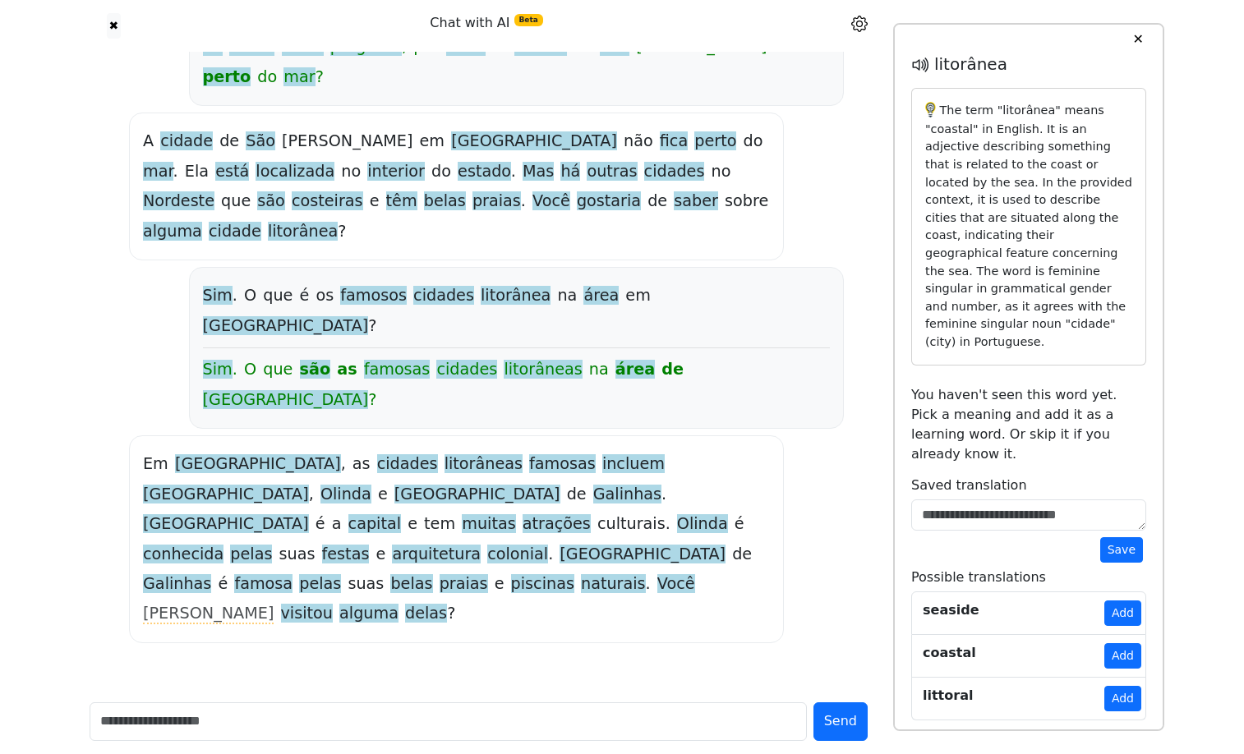
click at [223, 545] on span "conhecida" at bounding box center [183, 555] width 81 height 21
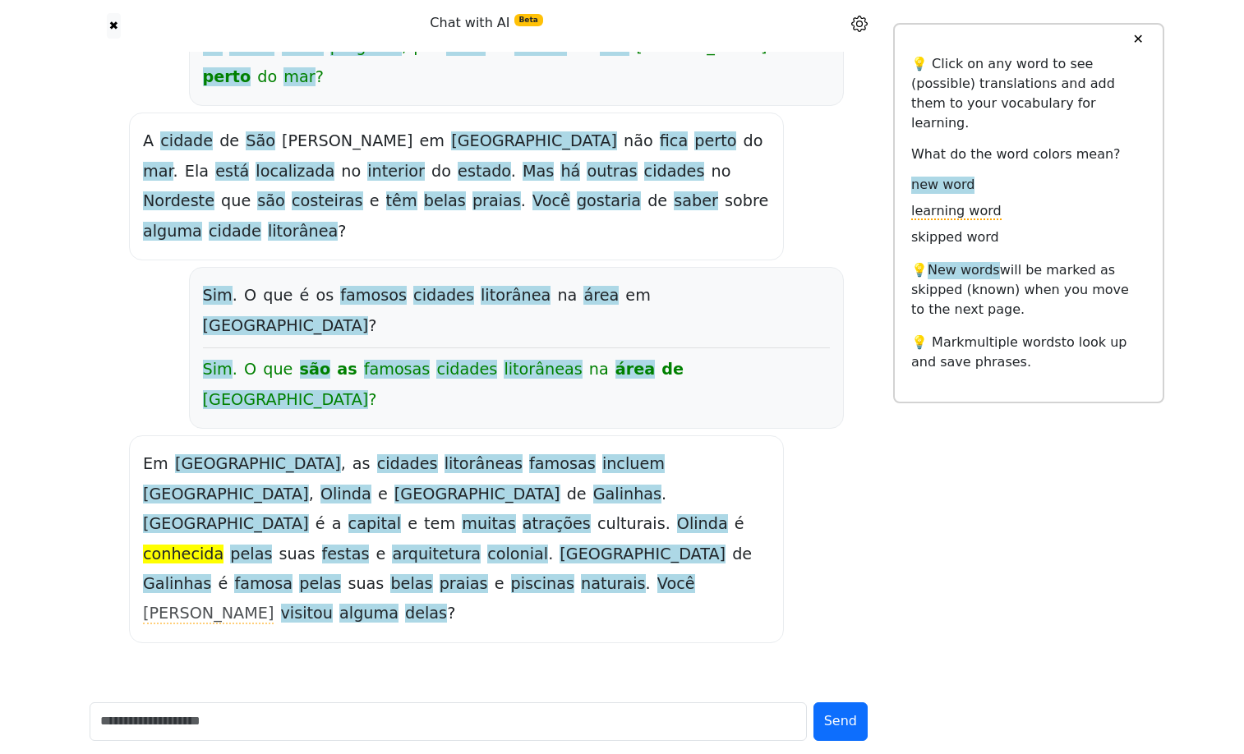
click at [272, 545] on span "pelas" at bounding box center [251, 555] width 42 height 21
click at [316, 545] on span "suas" at bounding box center [297, 555] width 36 height 21
click at [370, 545] on span "festas" at bounding box center [346, 555] width 48 height 21
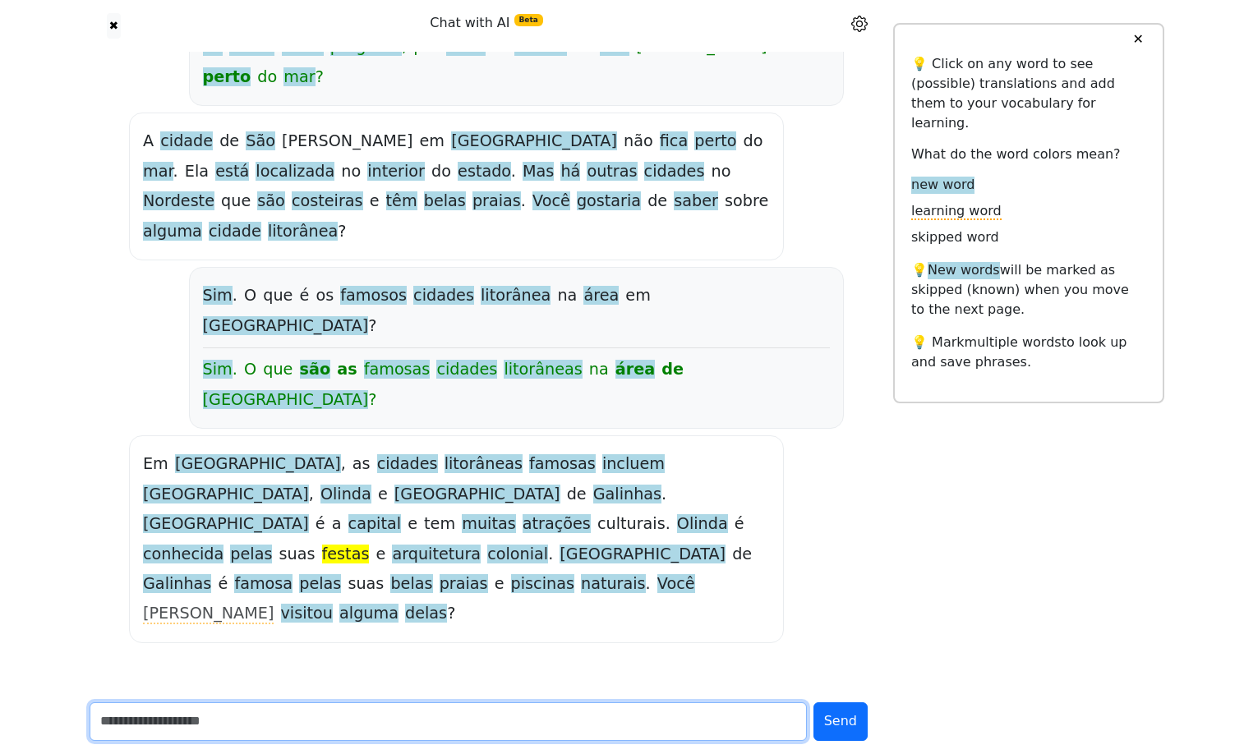
click at [229, 717] on input "text" at bounding box center [448, 722] width 717 height 39
type input "*"
type input "**********"
click at [813, 703] on button "Send" at bounding box center [840, 722] width 54 height 39
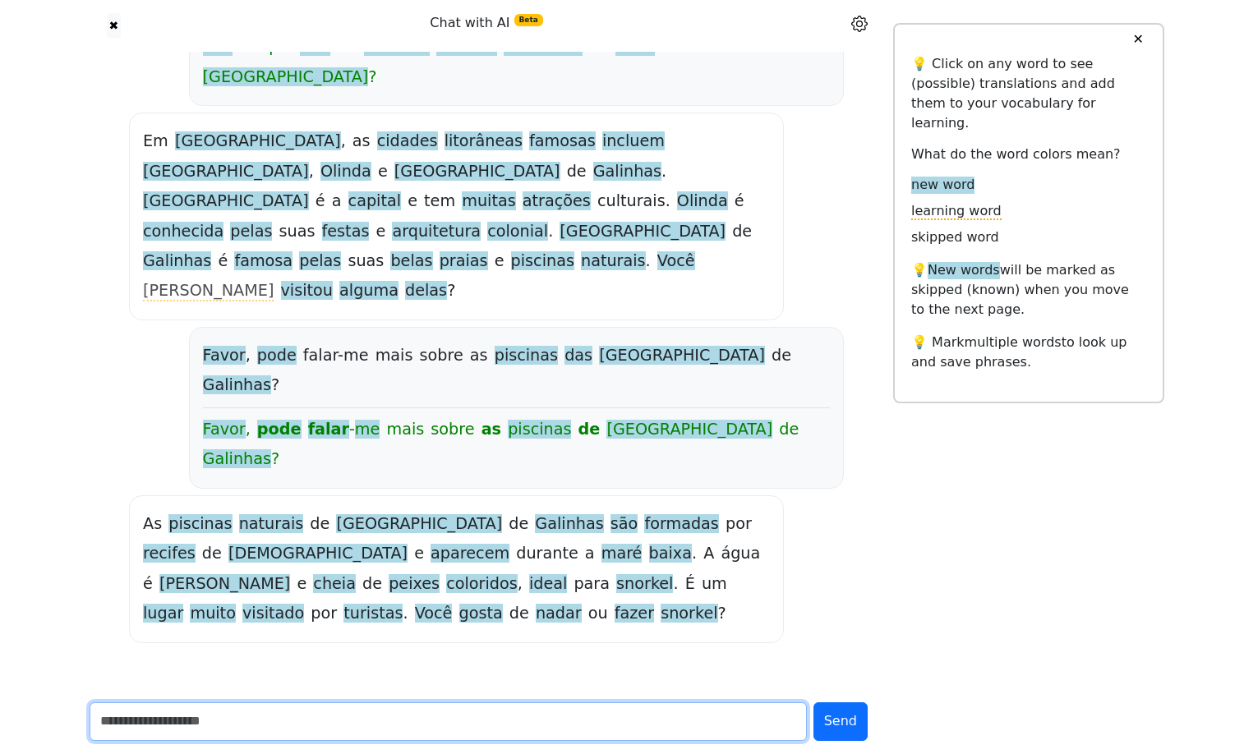
scroll to position [1393, 0]
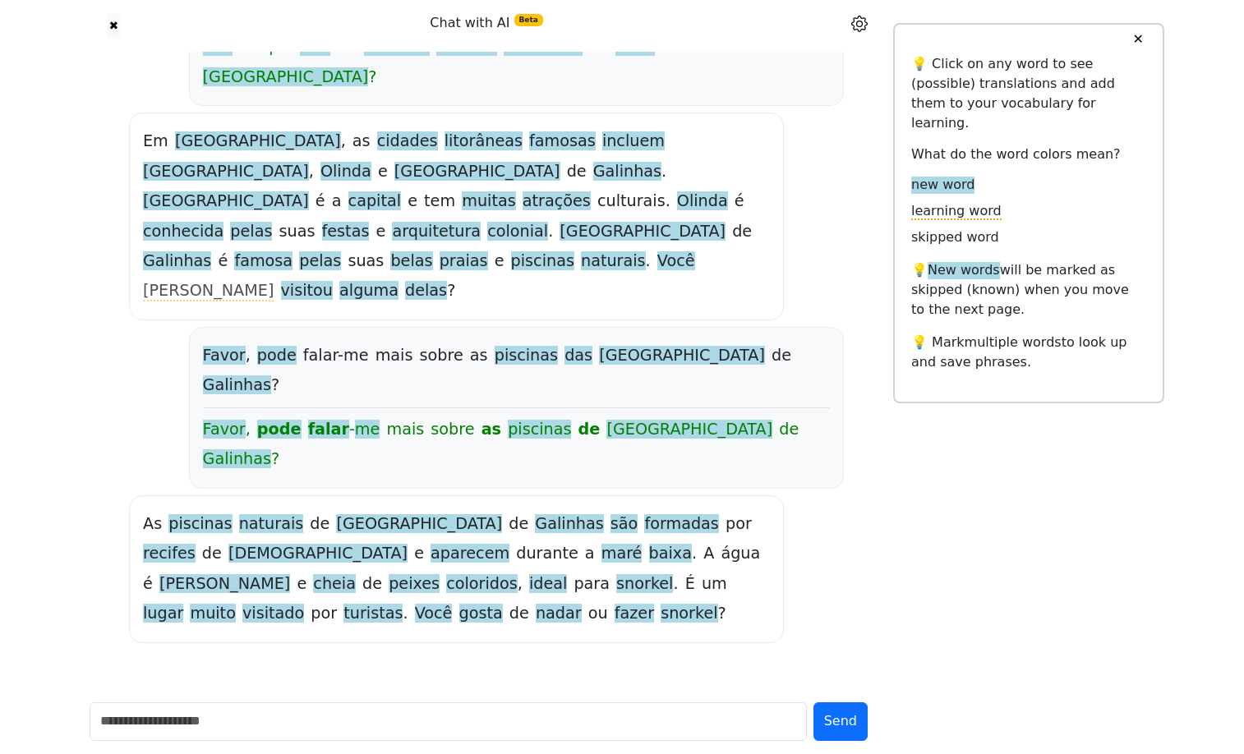
click at [196, 544] on span "recifes" at bounding box center [169, 554] width 53 height 21
click at [431, 544] on span "aparecem" at bounding box center [470, 554] width 79 height 21
click at [601, 544] on span "maré" at bounding box center [621, 554] width 41 height 21
click at [649, 544] on span "baixa" at bounding box center [670, 554] width 43 height 21
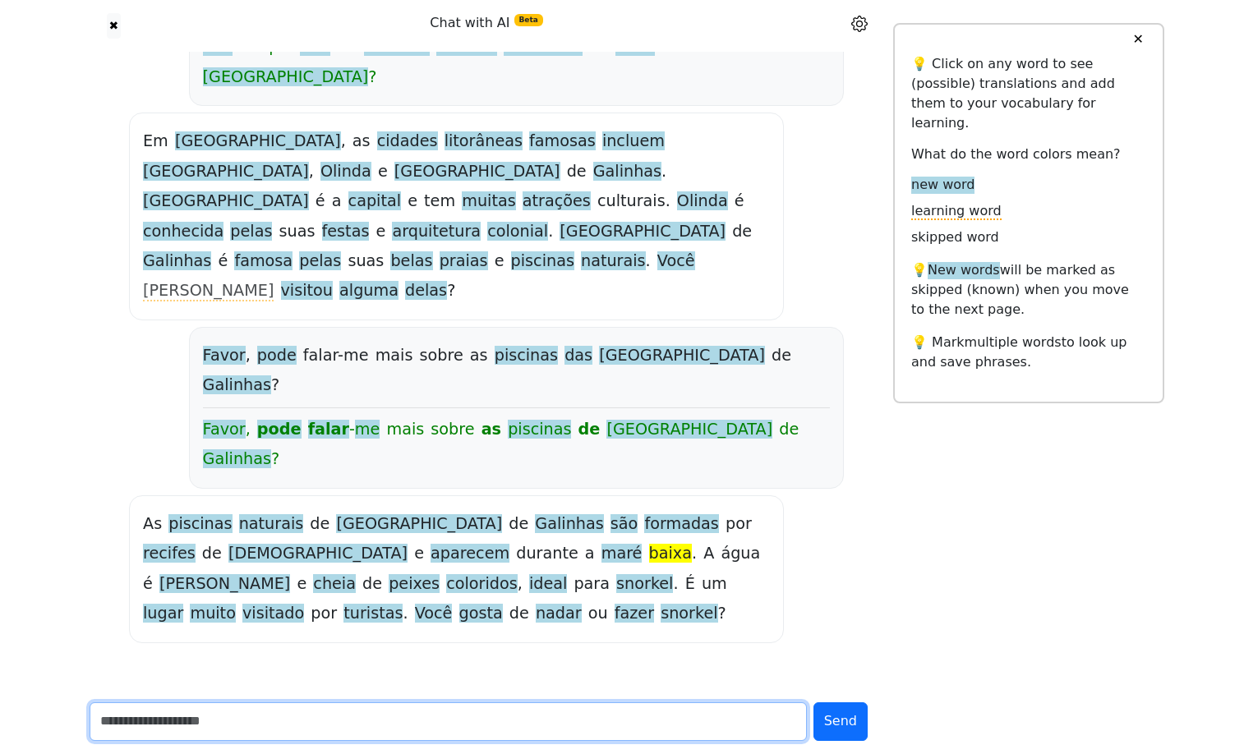
click at [137, 716] on input "text" at bounding box center [448, 722] width 717 height 39
type input "**********"
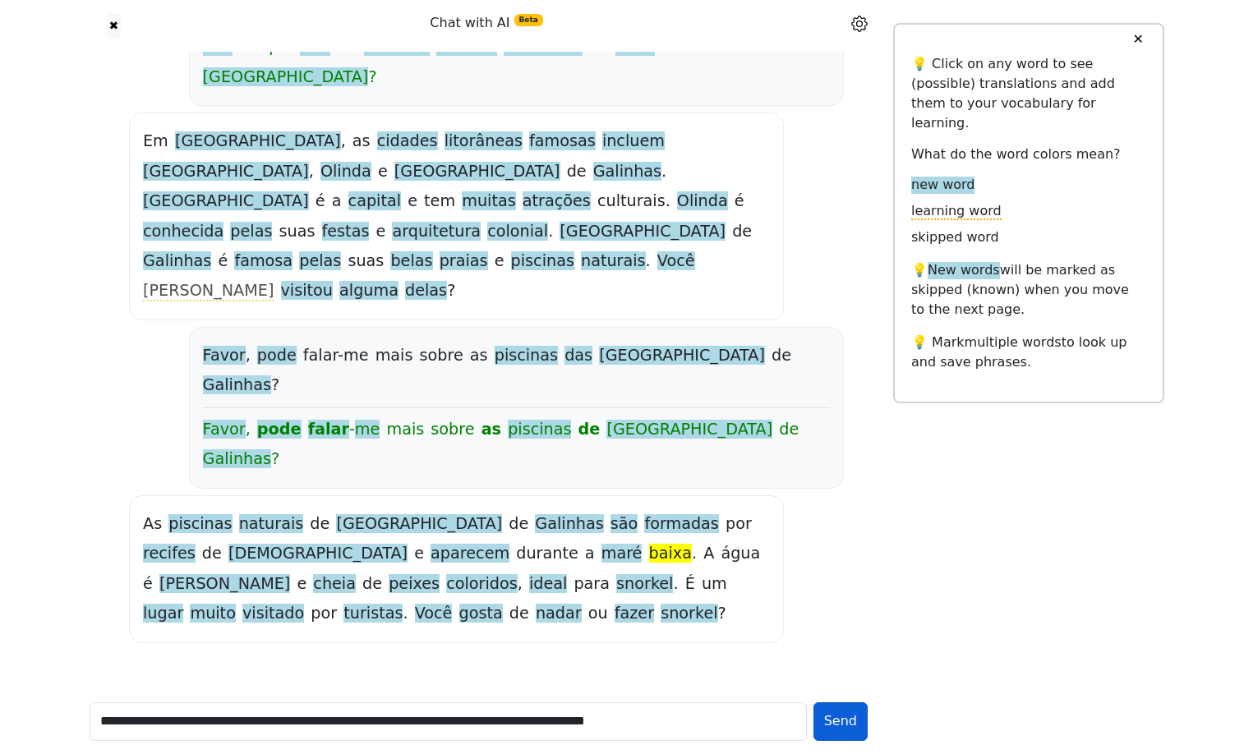
scroll to position [0, 0]
click at [841, 714] on span "Send" at bounding box center [840, 721] width 33 height 16
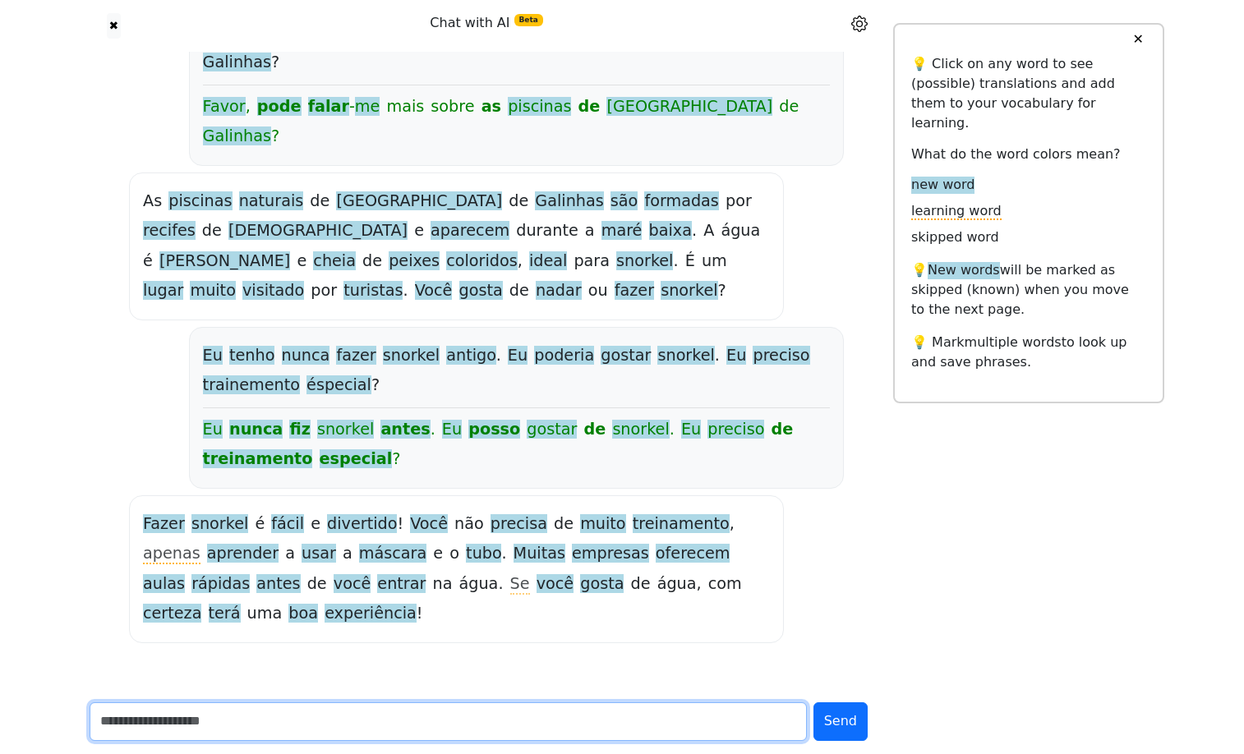
scroll to position [1792, 0]
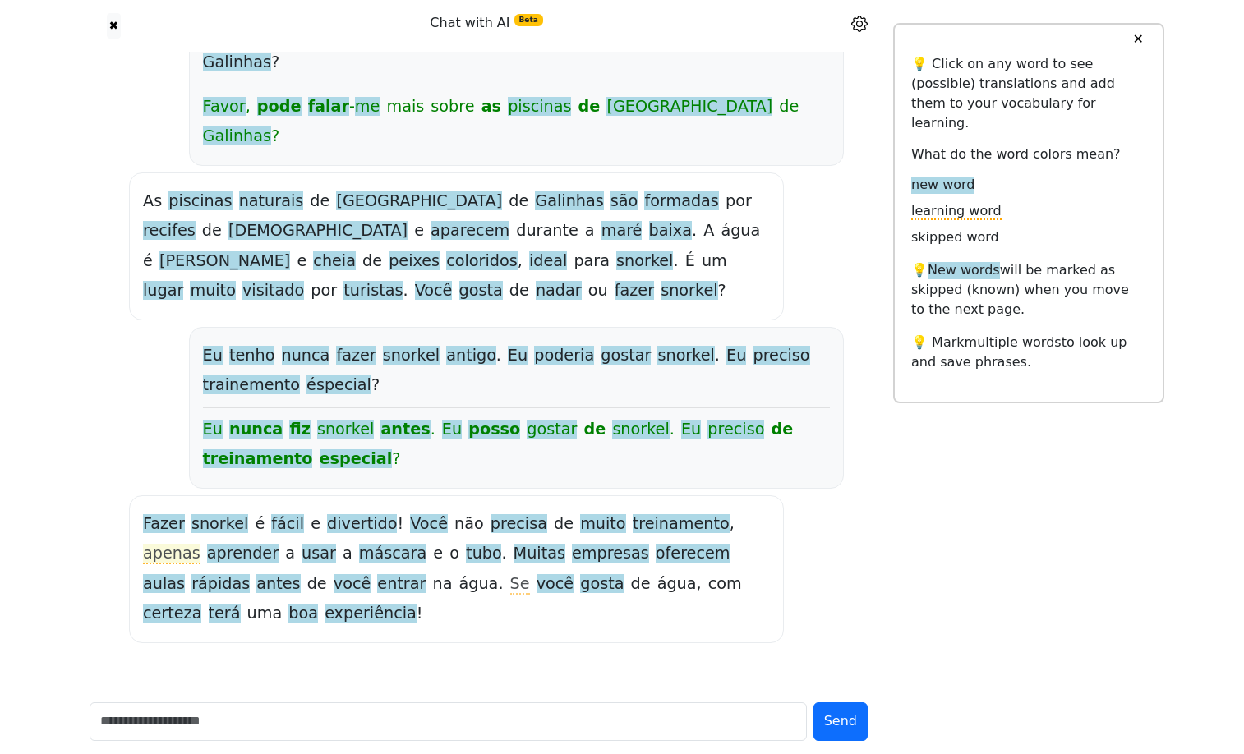
click at [200, 544] on span "apenas" at bounding box center [172, 554] width 58 height 21
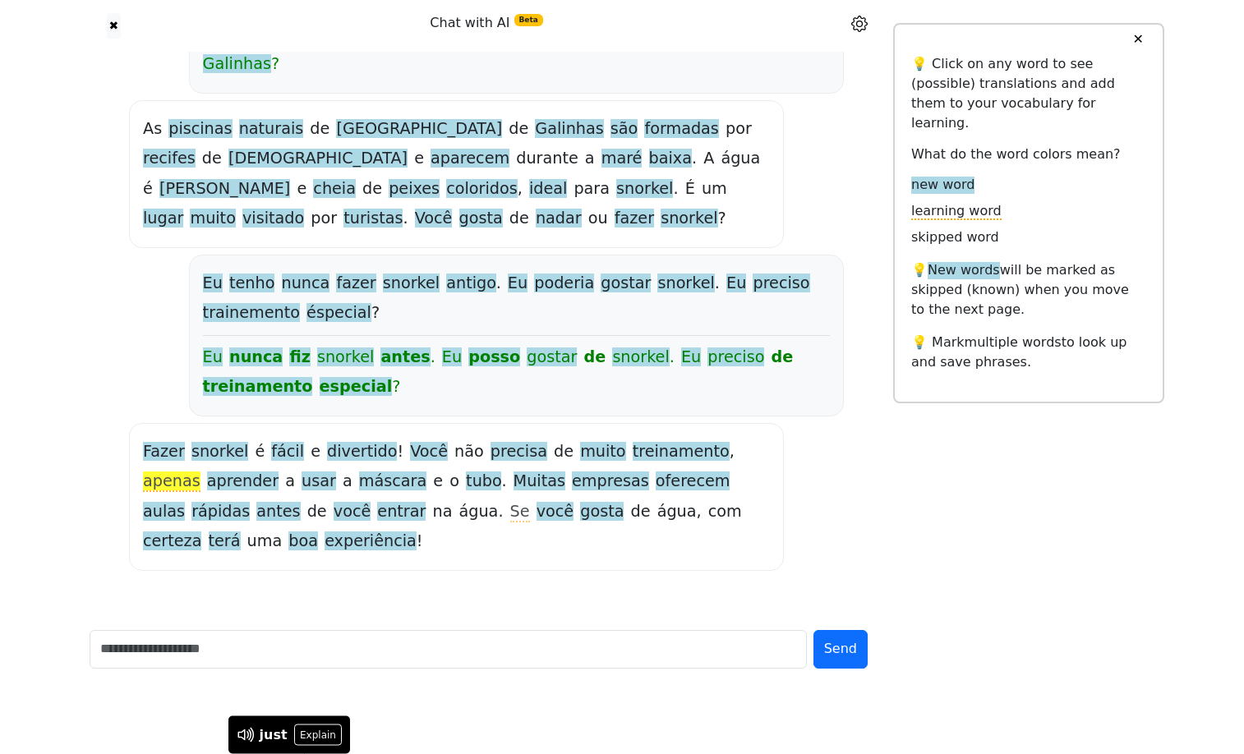
click at [572, 492] on span "empresas" at bounding box center [610, 482] width 77 height 21
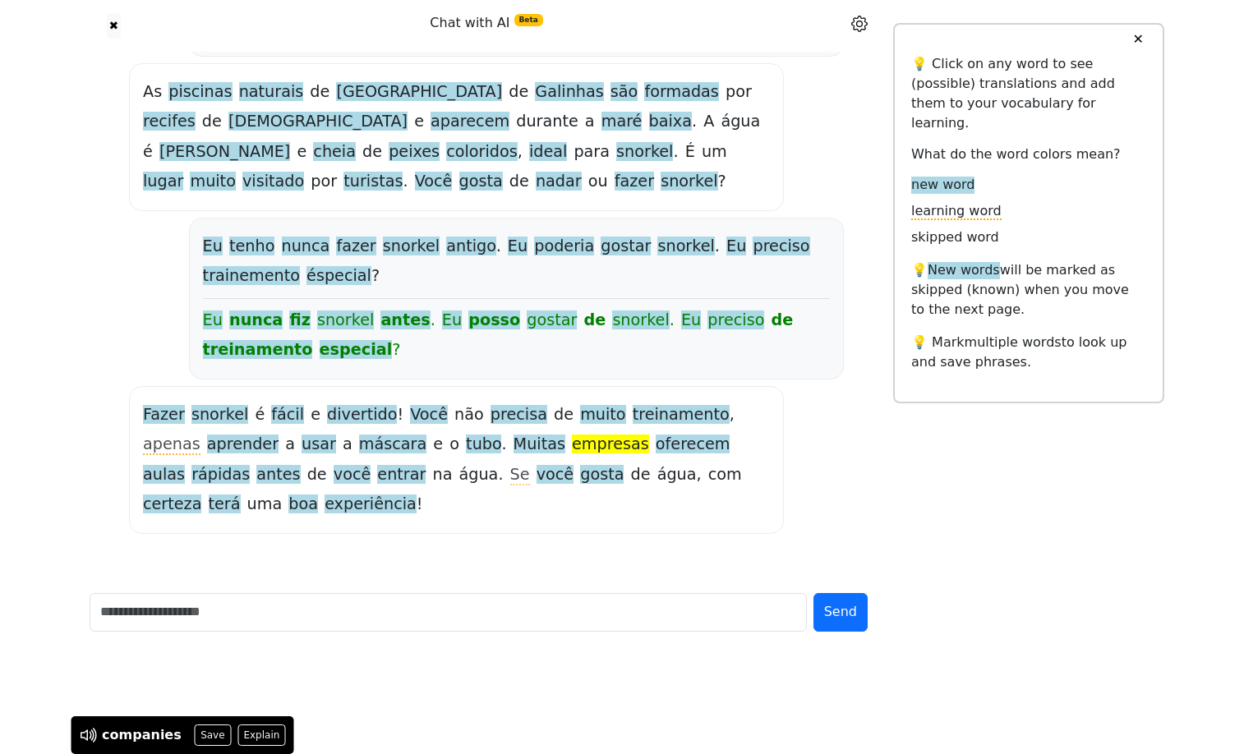
click at [241, 515] on span "terá" at bounding box center [225, 505] width 32 height 21
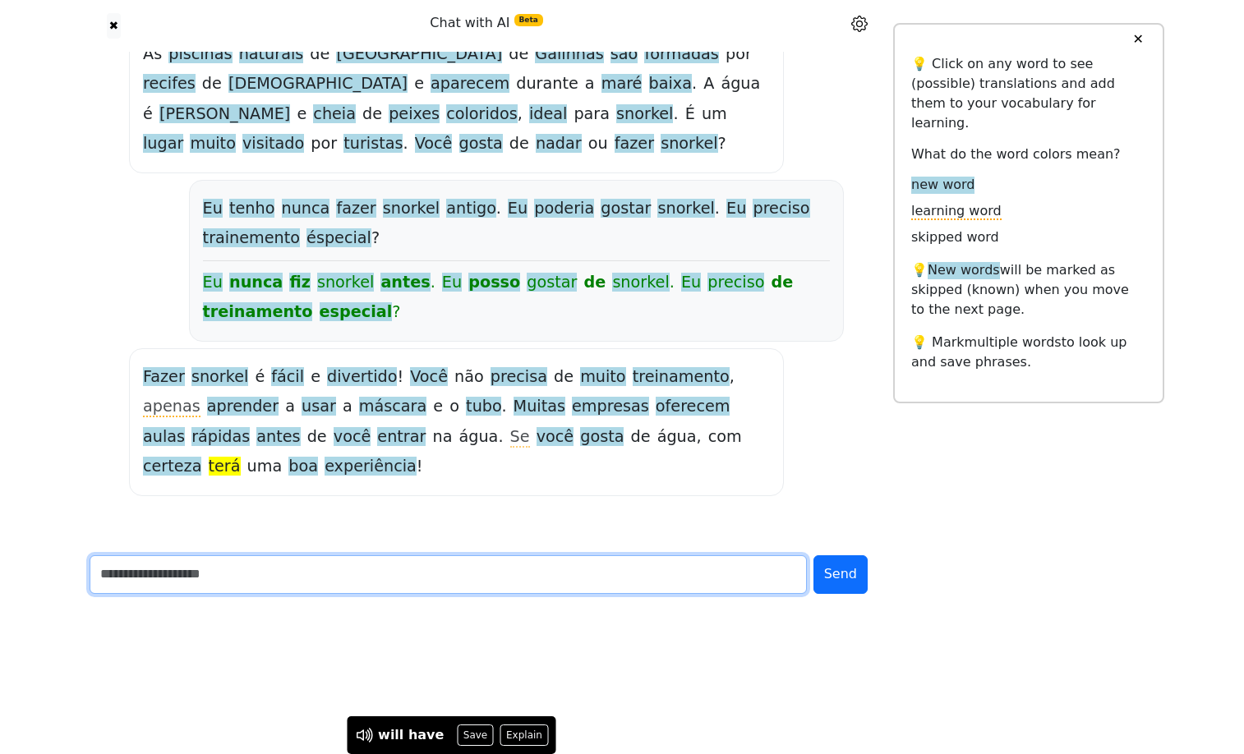
click at [163, 594] on input "text" at bounding box center [448, 574] width 717 height 39
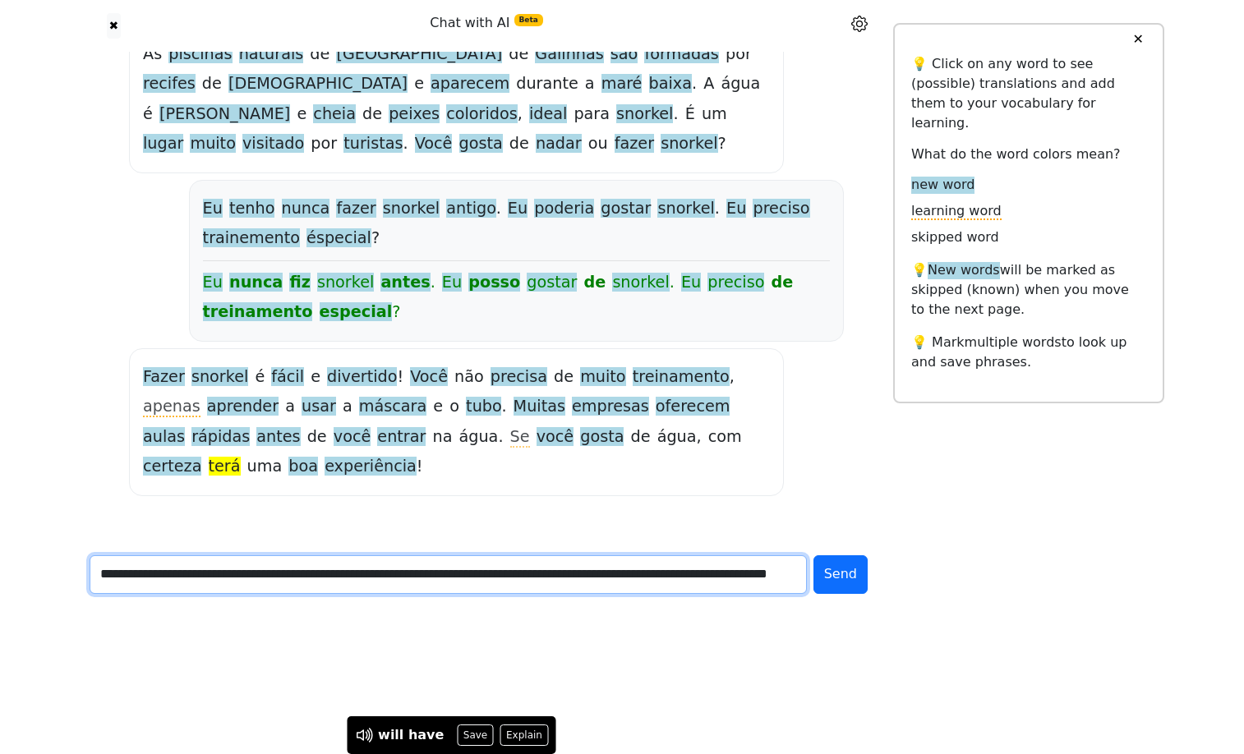
scroll to position [0, 295]
type input "**********"
click at [813, 555] on button "Send" at bounding box center [840, 574] width 54 height 39
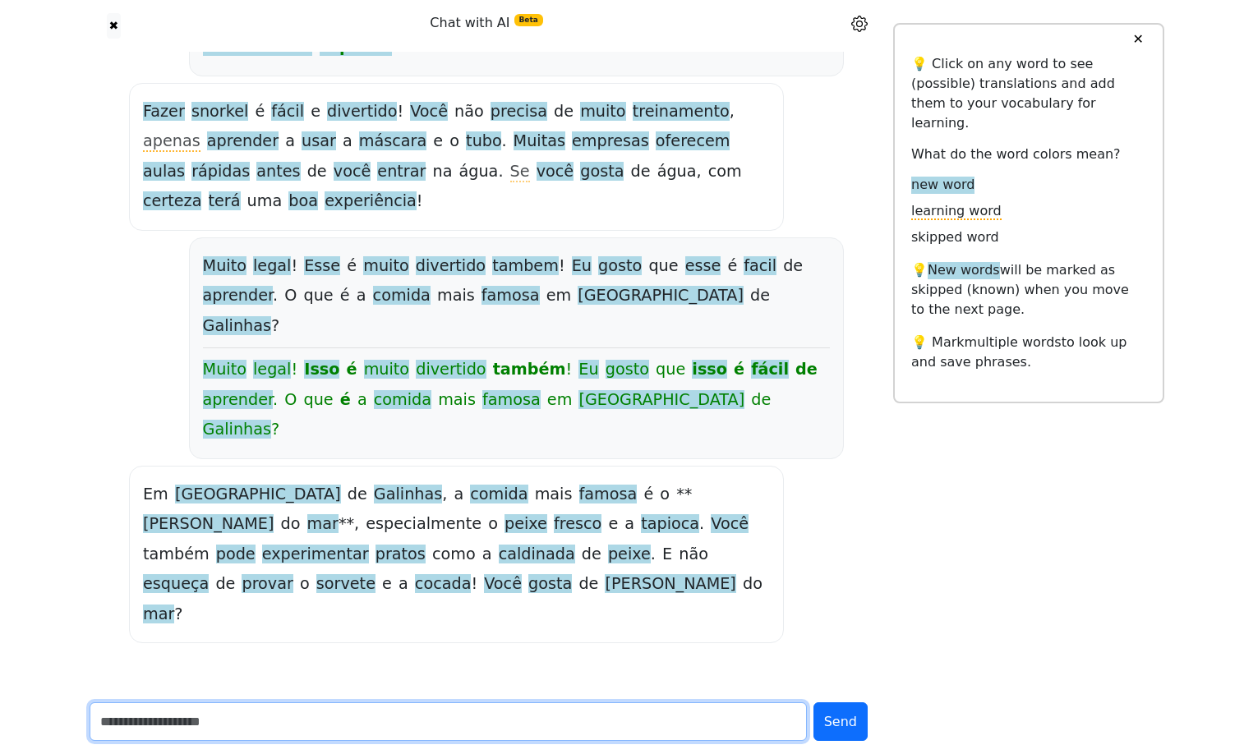
scroll to position [2191, 0]
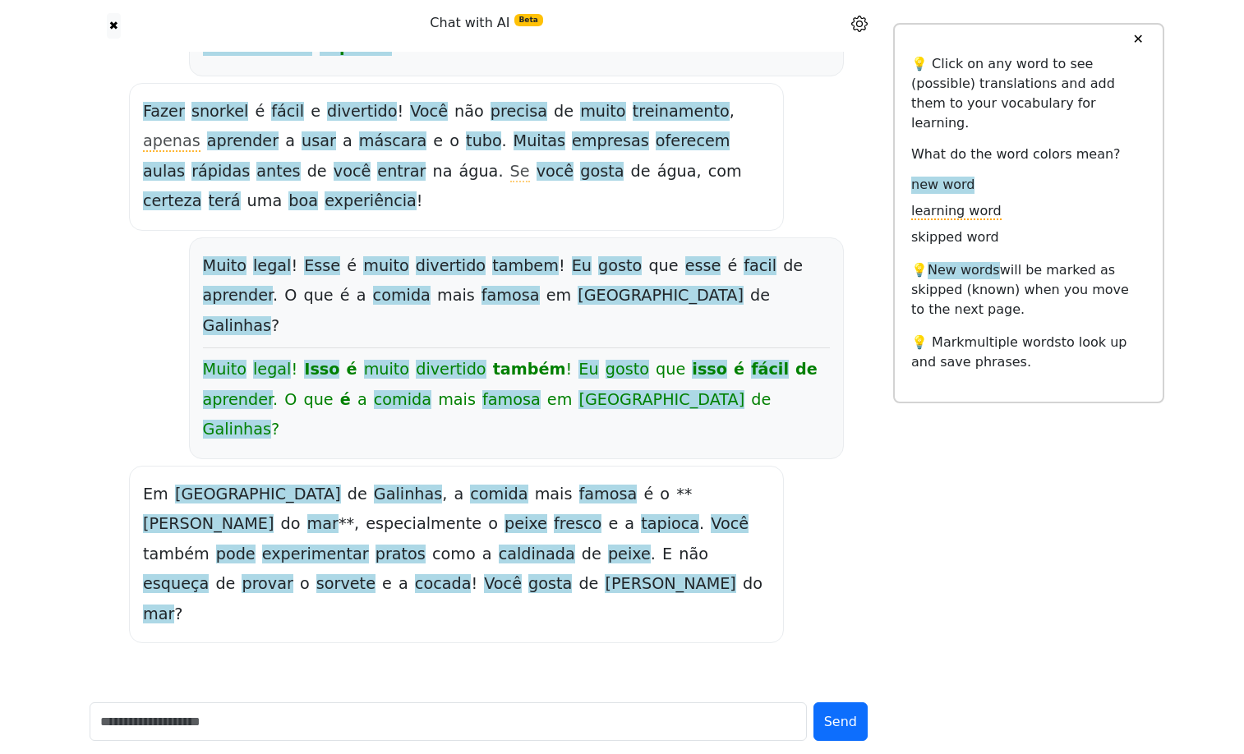
click at [499, 549] on span "caldinada" at bounding box center [537, 555] width 76 height 21
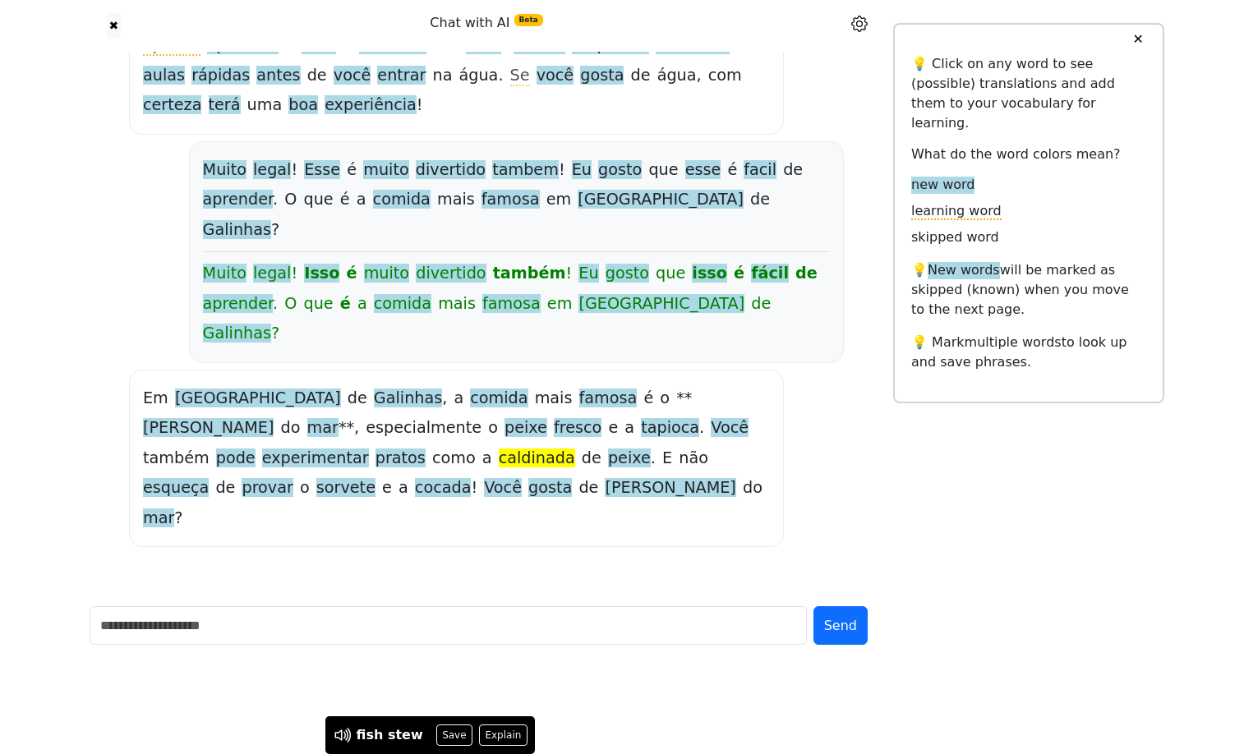
click at [209, 499] on span "esqueça" at bounding box center [176, 488] width 66 height 21
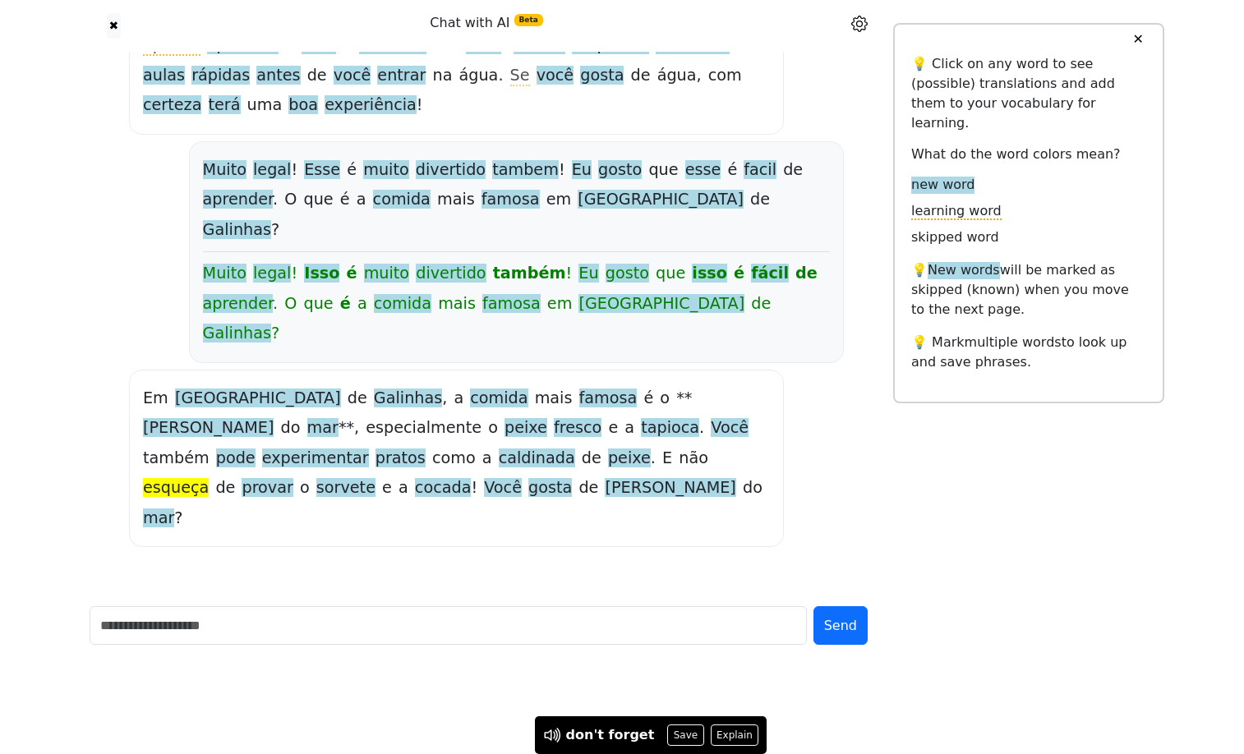
click at [242, 499] on span "provar" at bounding box center [267, 488] width 51 height 21
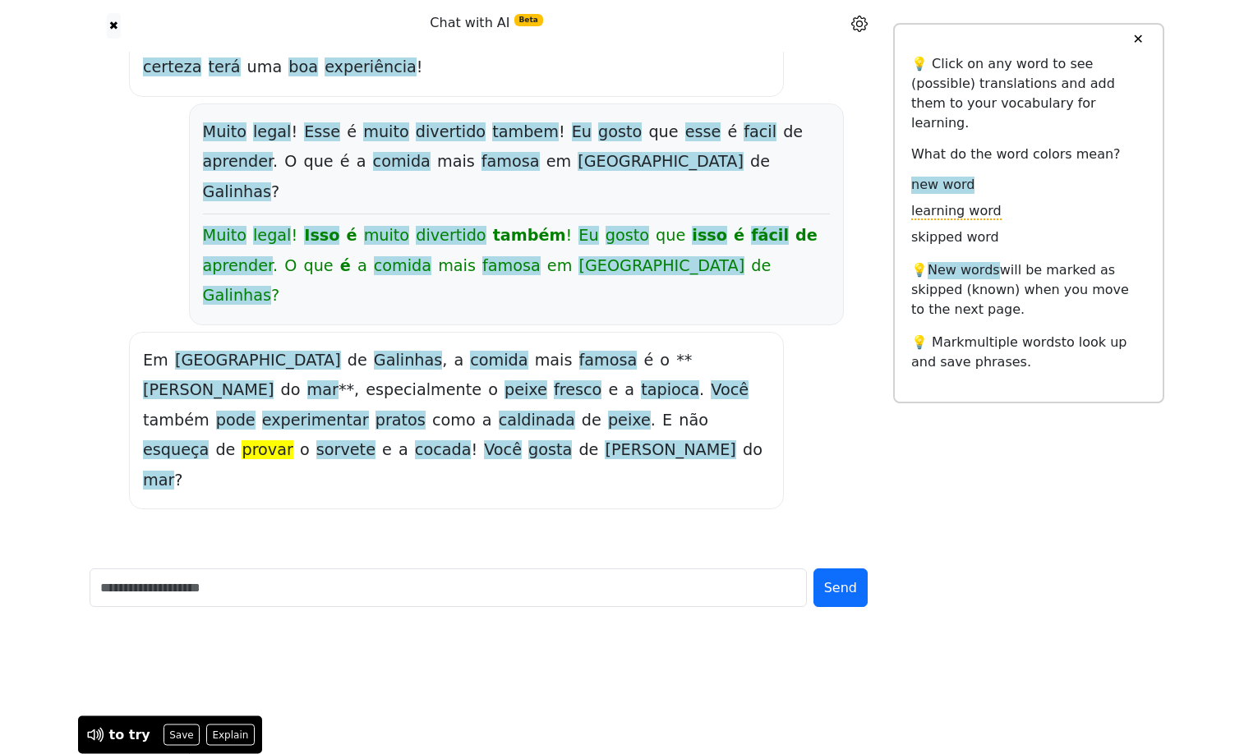
click at [415, 461] on span "cocada" at bounding box center [443, 450] width 57 height 21
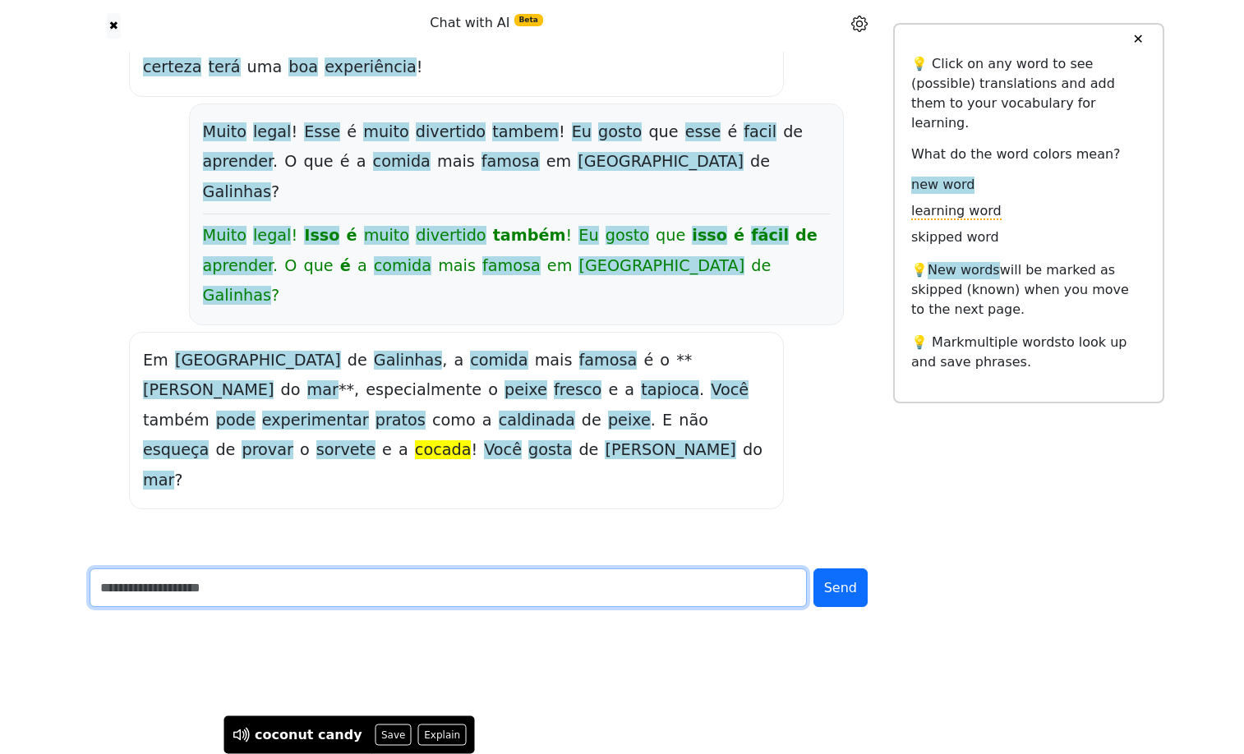
click at [223, 607] on input "text" at bounding box center [448, 588] width 717 height 39
type input "**********"
click at [813, 569] on button "Send" at bounding box center [840, 588] width 54 height 39
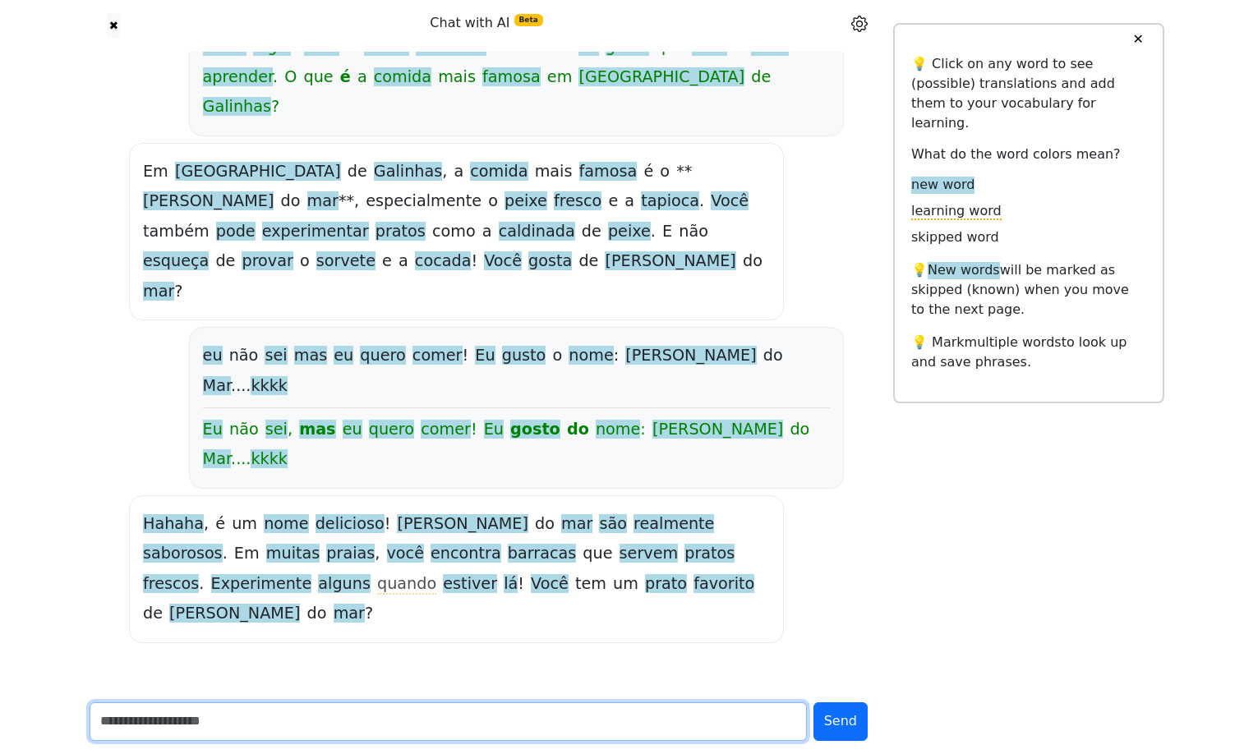
scroll to position [2590, 0]
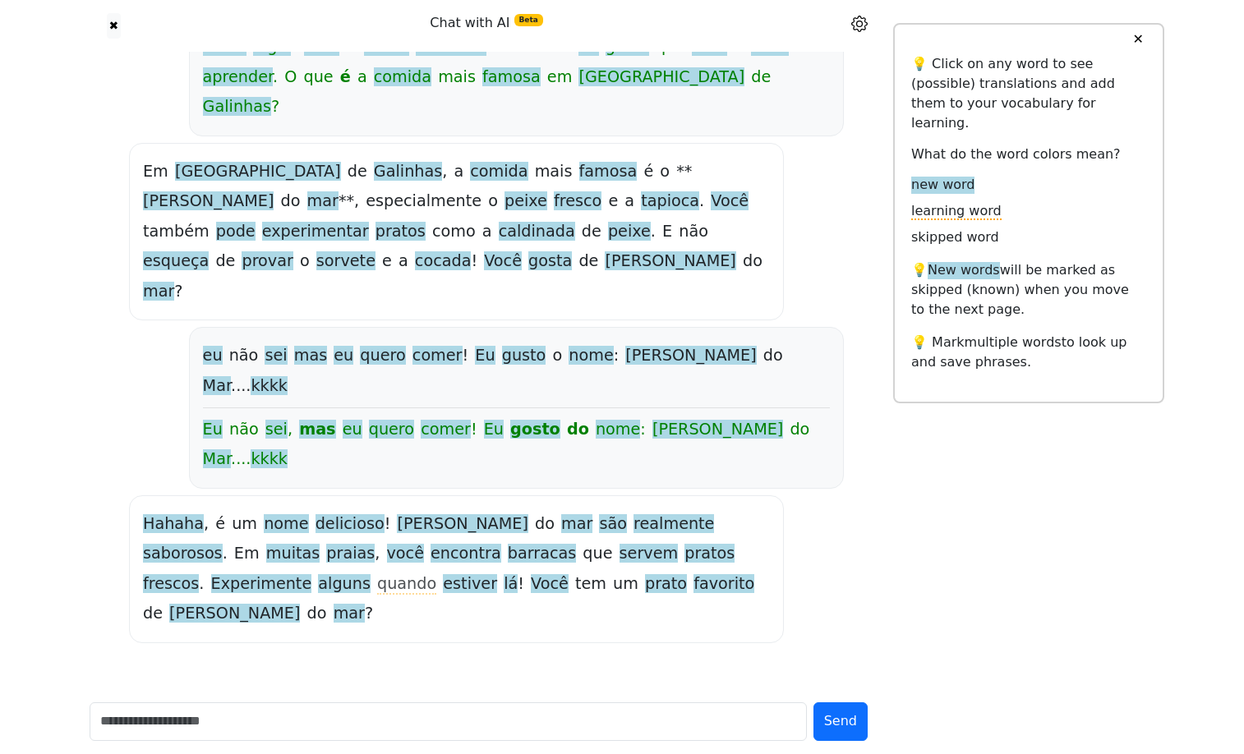
click at [371, 574] on span "alguns" at bounding box center [344, 584] width 53 height 21
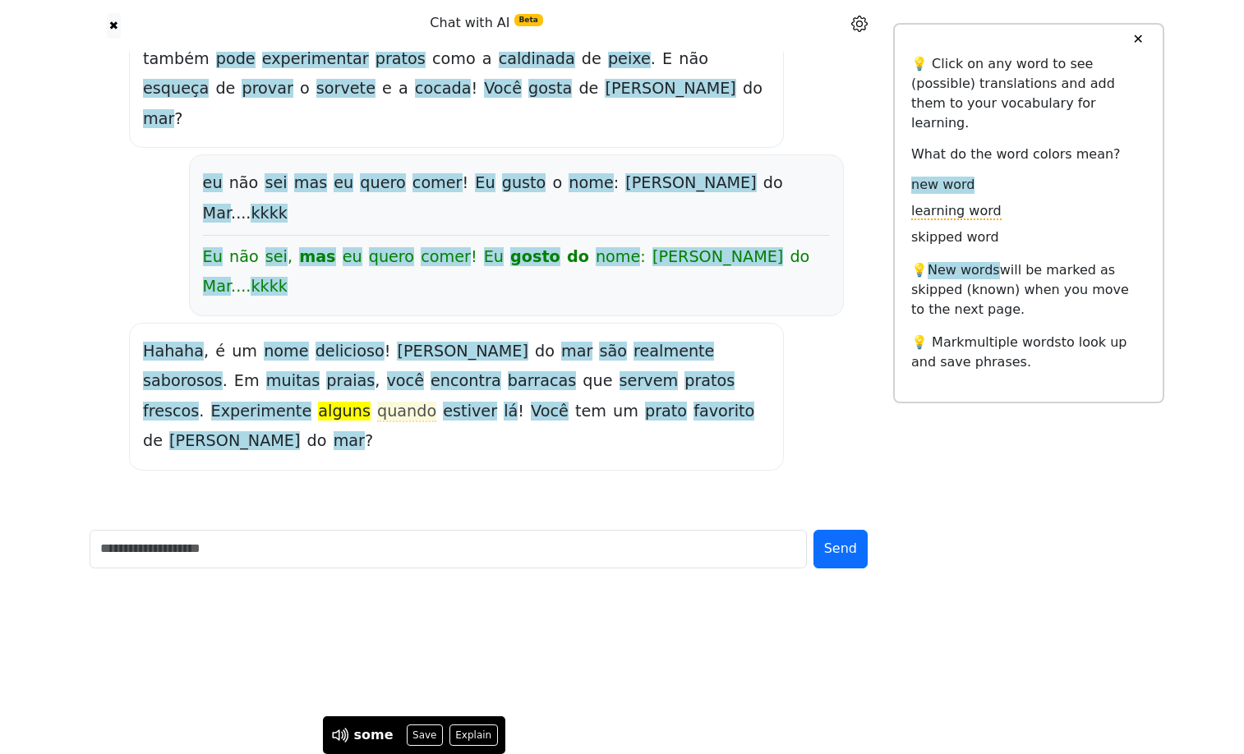
click at [436, 422] on span "quando" at bounding box center [406, 412] width 59 height 21
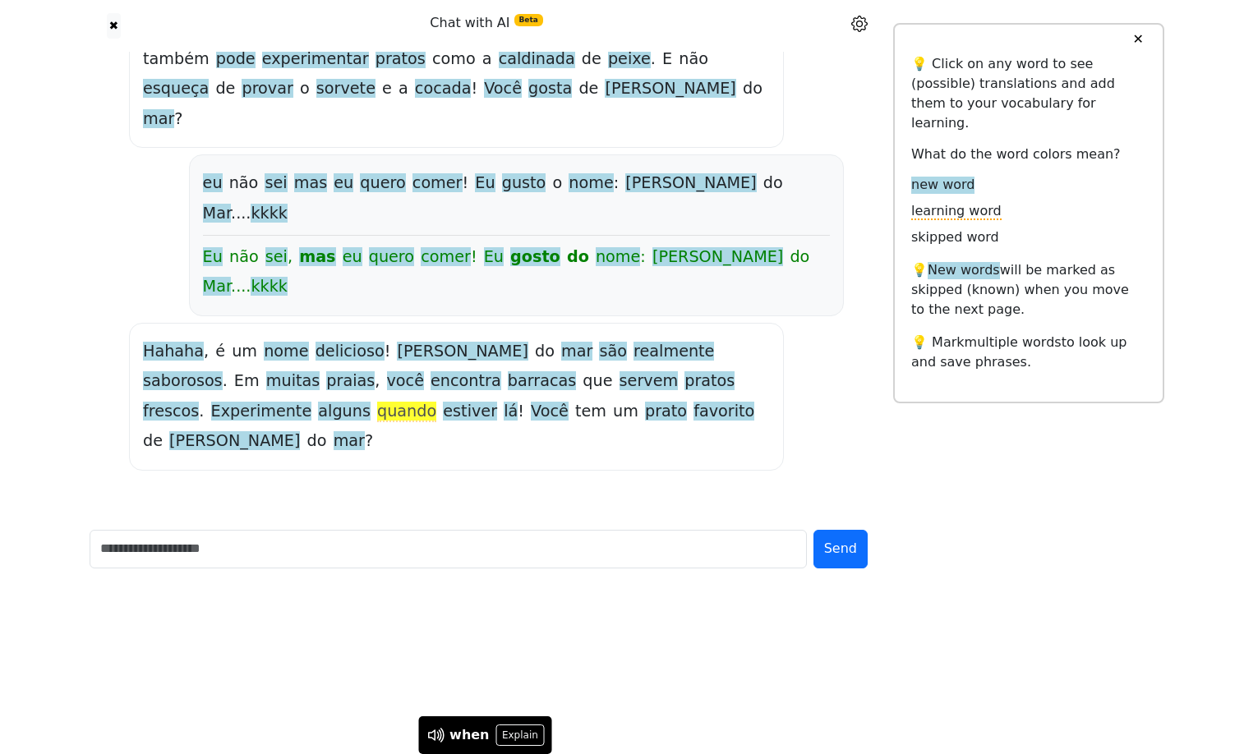
click at [497, 422] on span "estiver" at bounding box center [470, 412] width 54 height 21
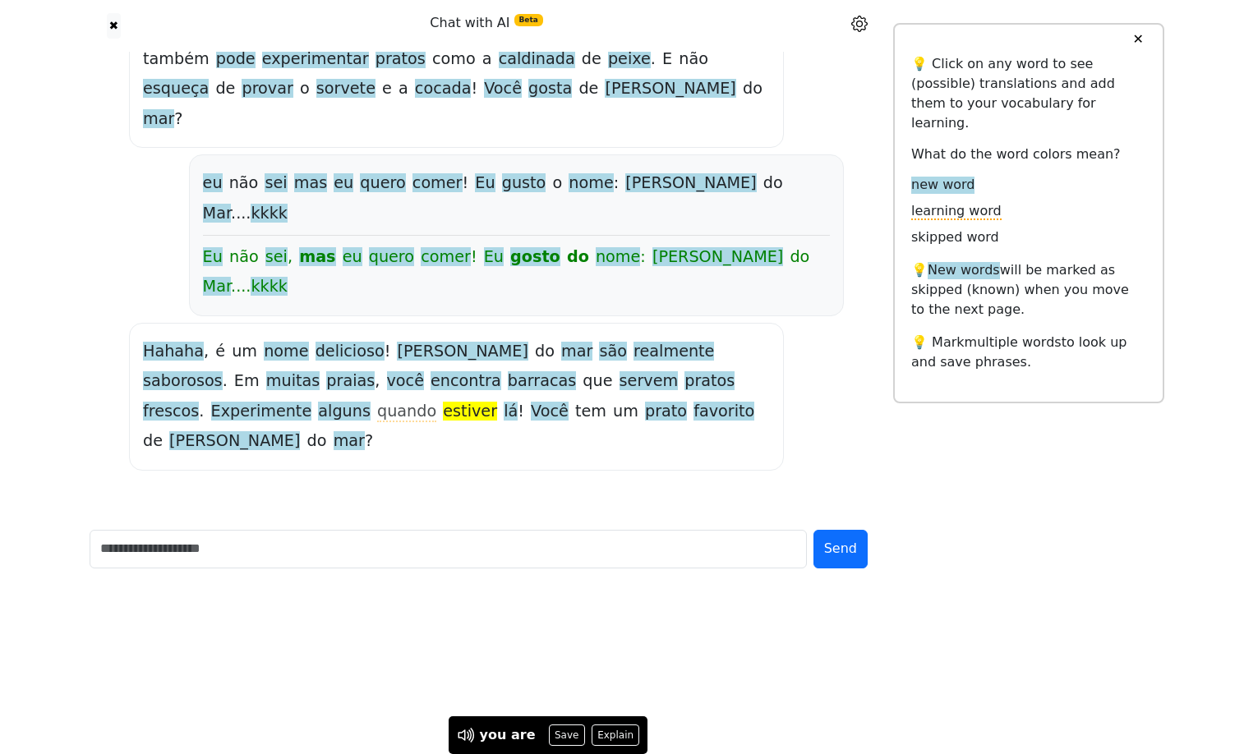
click at [518, 422] on span "lá" at bounding box center [511, 412] width 14 height 21
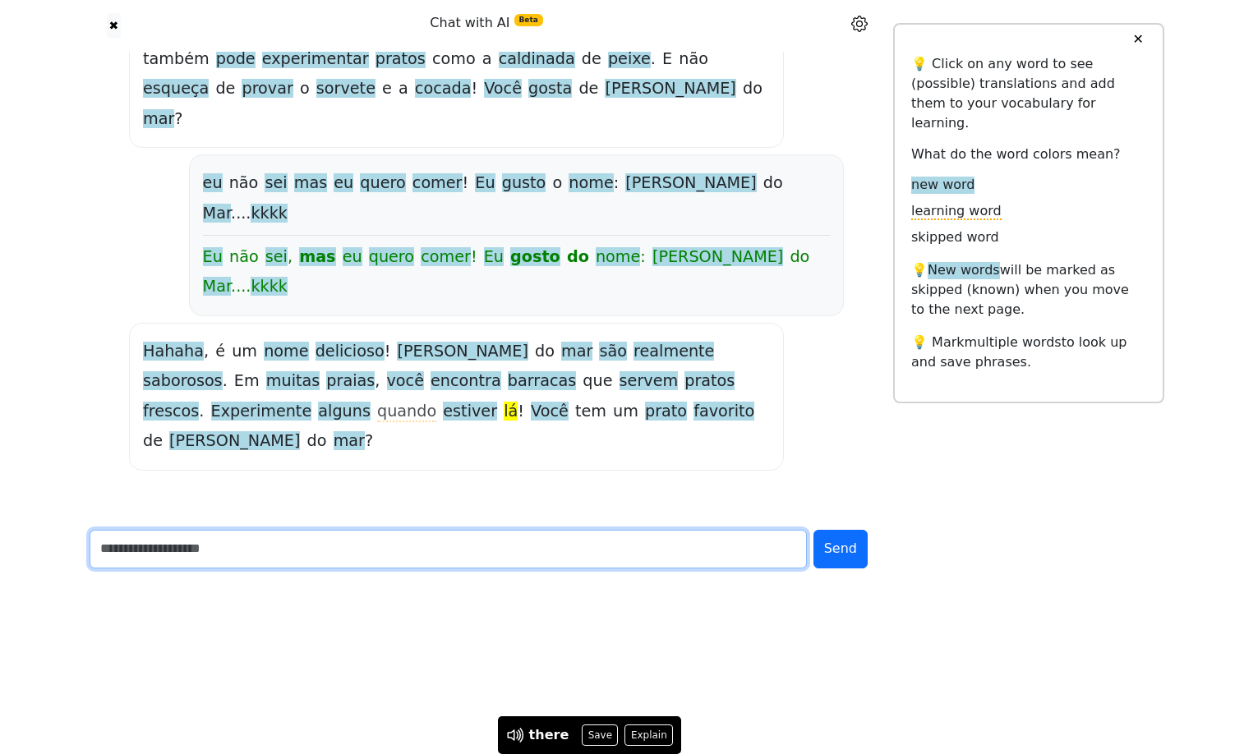
click at [177, 569] on input "text" at bounding box center [448, 549] width 717 height 39
type input "**********"
click at [813, 530] on button "Send" at bounding box center [840, 549] width 54 height 39
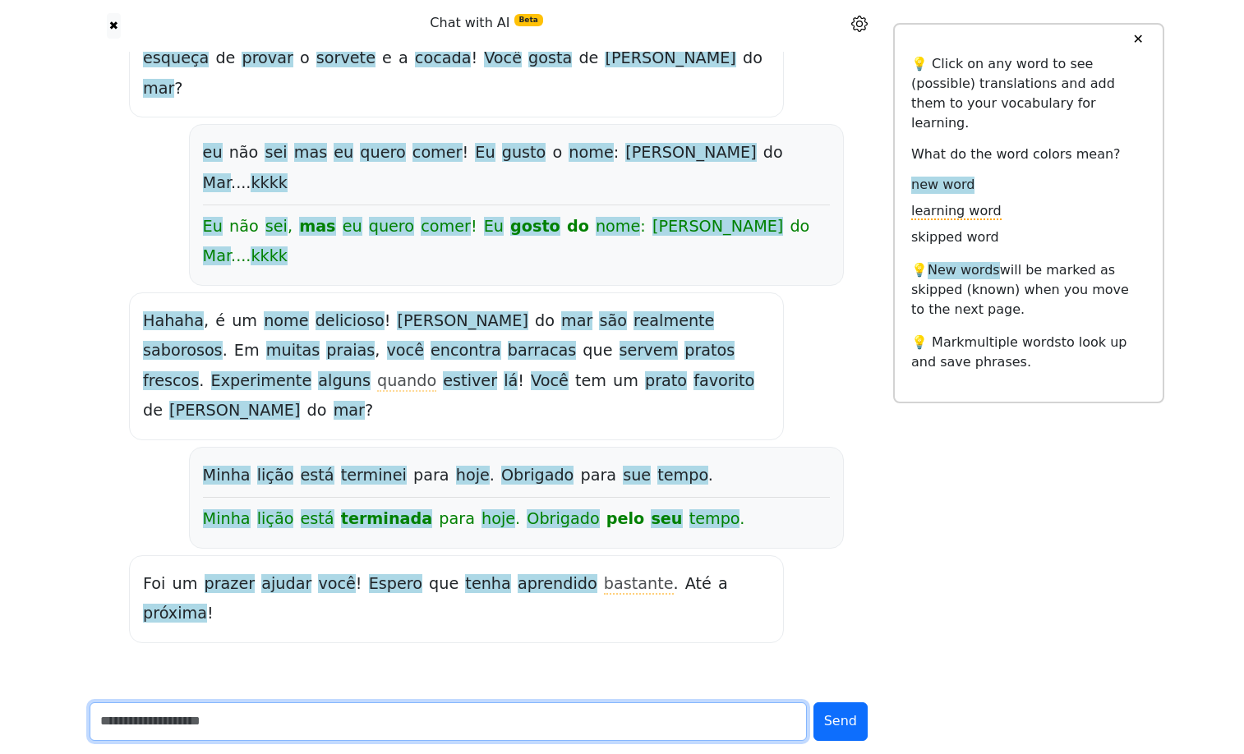
scroll to position [2840, 0]
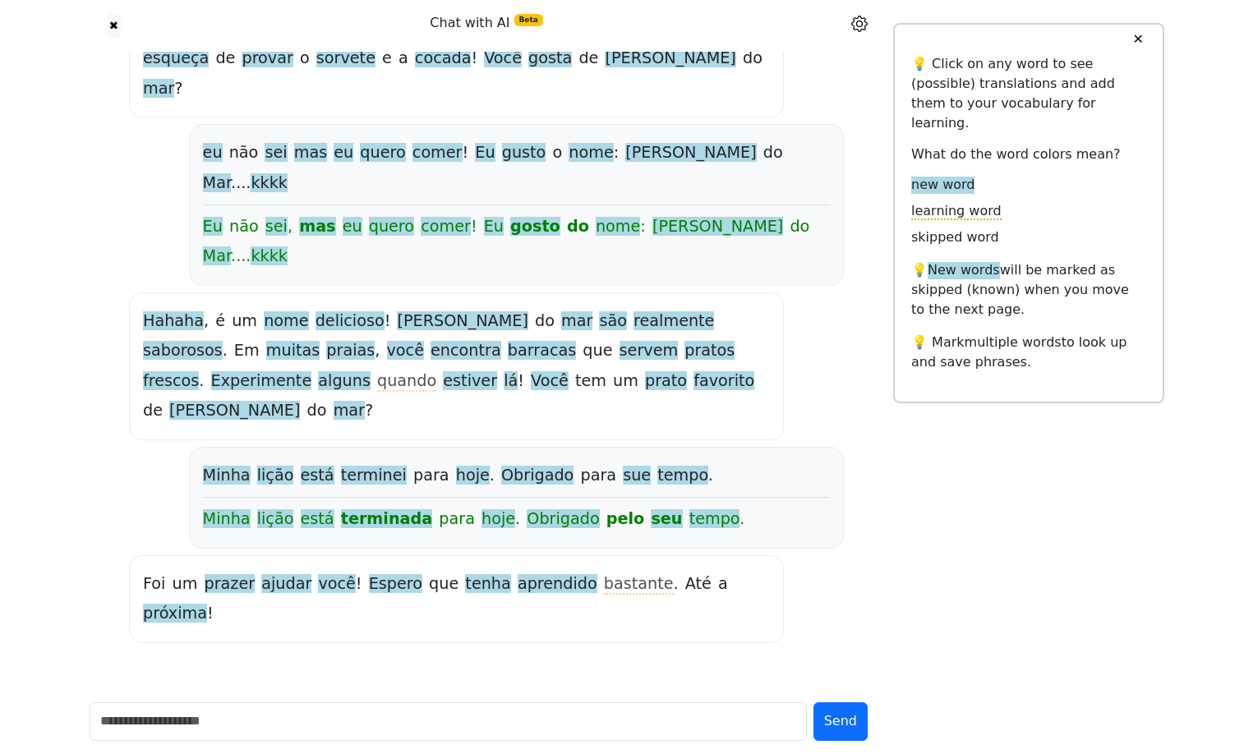
click at [422, 574] on span "Espero" at bounding box center [395, 584] width 53 height 21
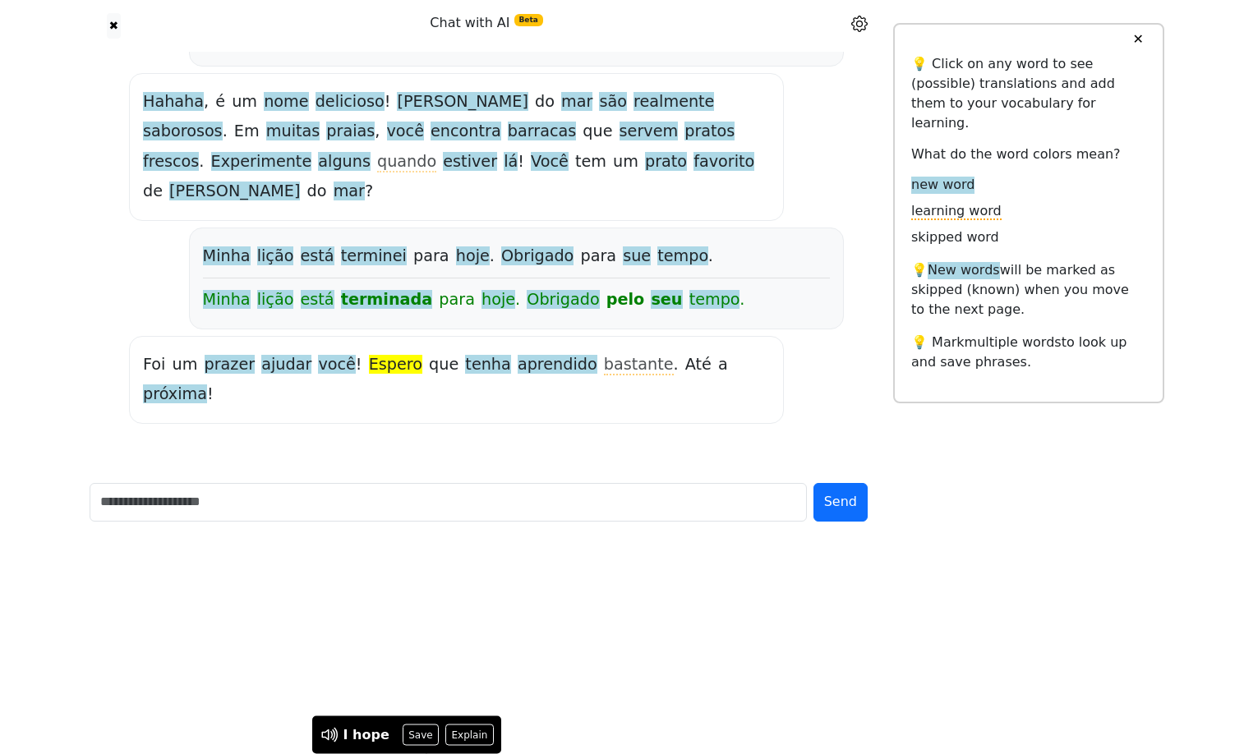
click at [510, 376] on span "tenha" at bounding box center [487, 365] width 45 height 21
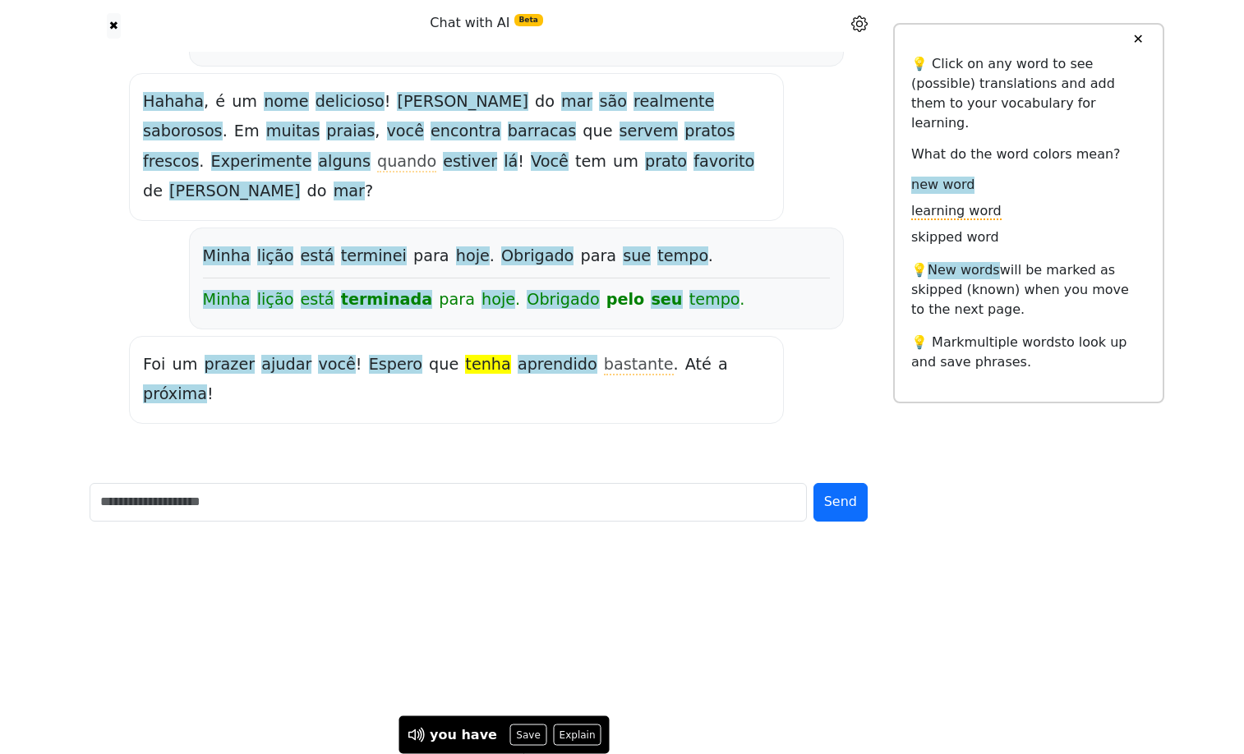
click at [587, 376] on span "aprendido" at bounding box center [558, 365] width 80 height 21
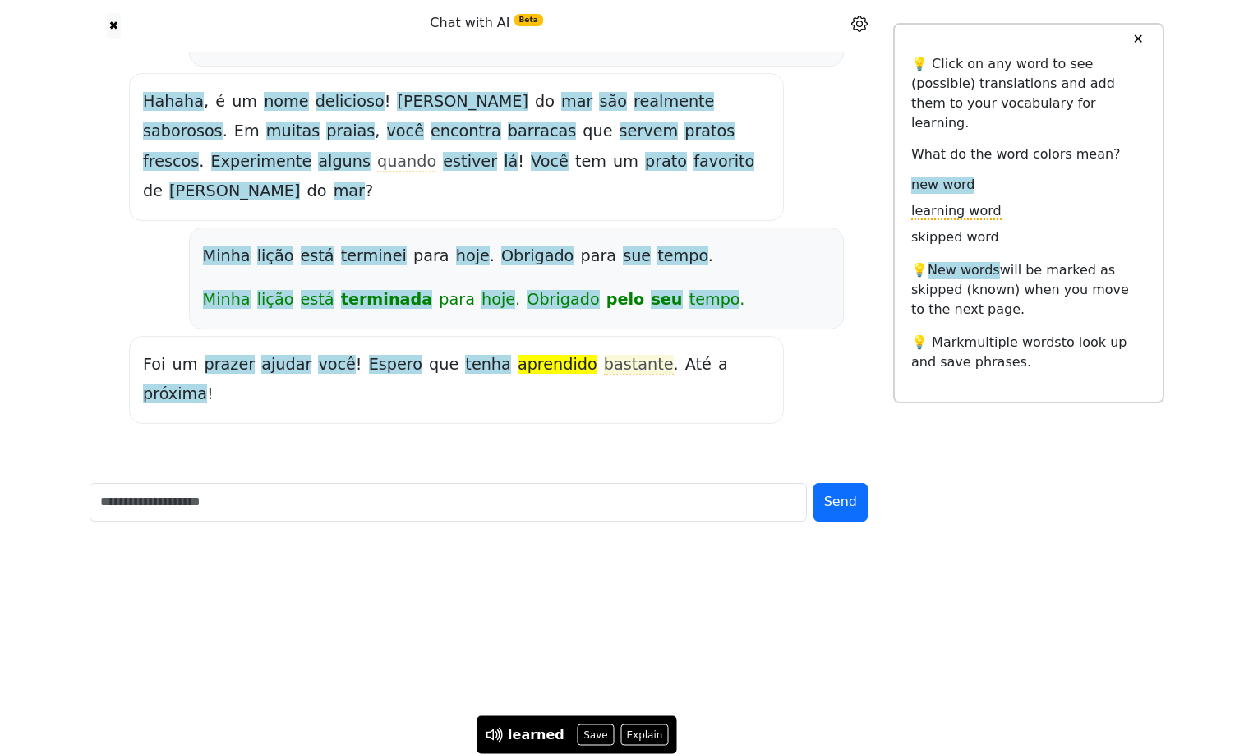
click at [659, 376] on span "bastante" at bounding box center [639, 365] width 70 height 21
